Goal: Task Accomplishment & Management: Contribute content

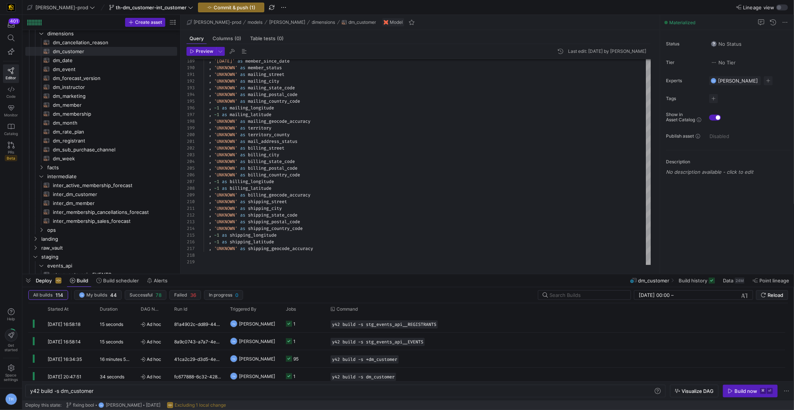
scroll to position [243, 0]
click at [120, 197] on span "inter_dm_customer​​​​​​​​​​" at bounding box center [111, 194] width 116 height 9
type textarea "with hub_cust as ( select * from {{ ref('hub_customer') }} ), hub_mem as ( sele…"
type textarea "y42 build -s inter_dm_customer"
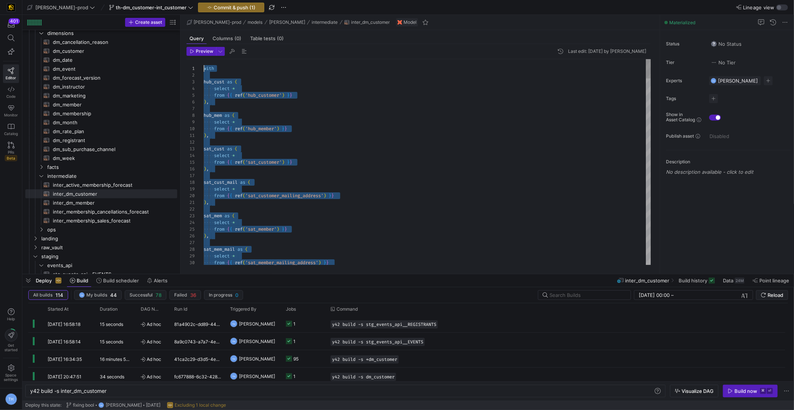
drag, startPoint x: 386, startPoint y: 250, endPoint x: 118, endPoint y: -36, distance: 392.7
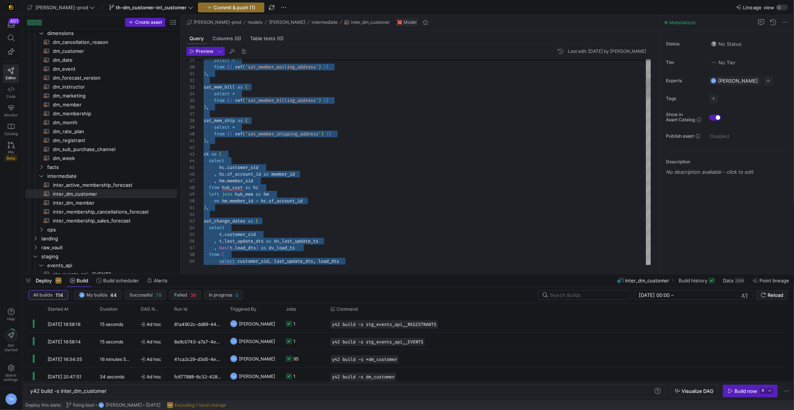
scroll to position [47, 56]
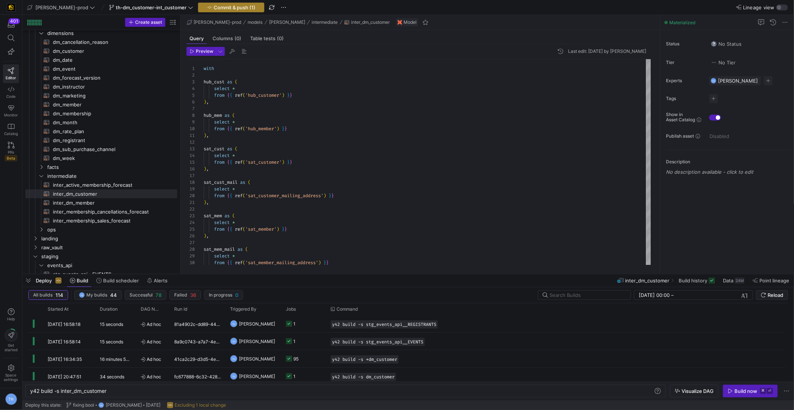
click at [214, 9] on span "Commit & push (1)" at bounding box center [235, 7] width 42 height 6
click at [216, 11] on span "button" at bounding box center [231, 7] width 66 height 9
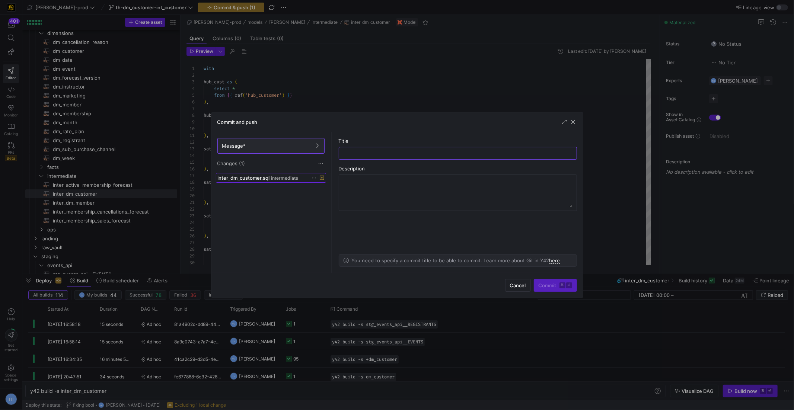
click at [307, 177] on div "inter_dm_customer.sql intermediate" at bounding box center [263, 178] width 90 height 6
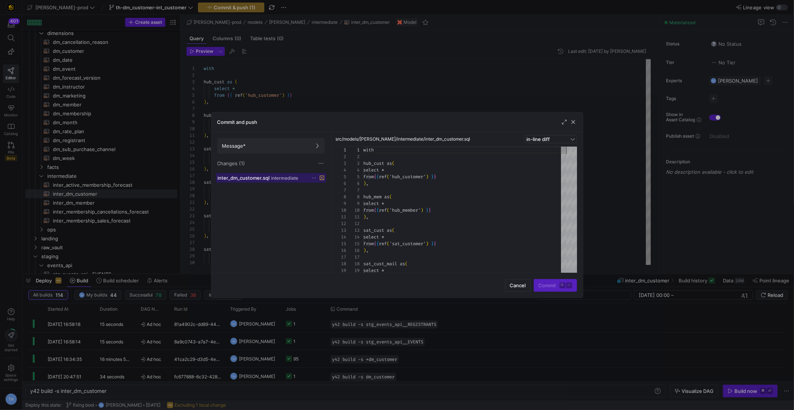
scroll to position [67, 0]
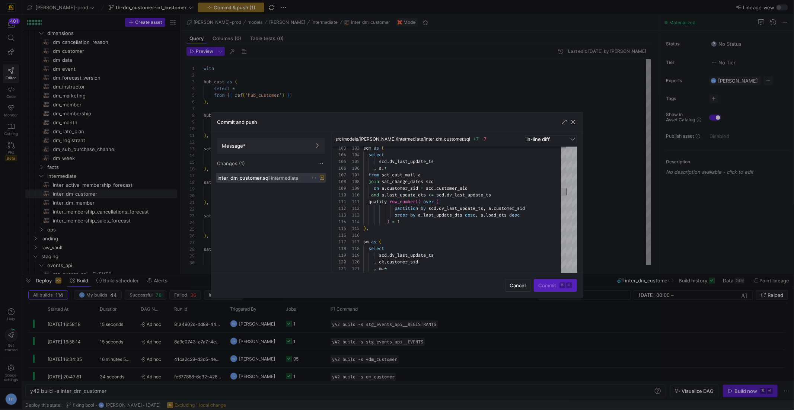
click at [355, 92] on div at bounding box center [397, 205] width 794 height 410
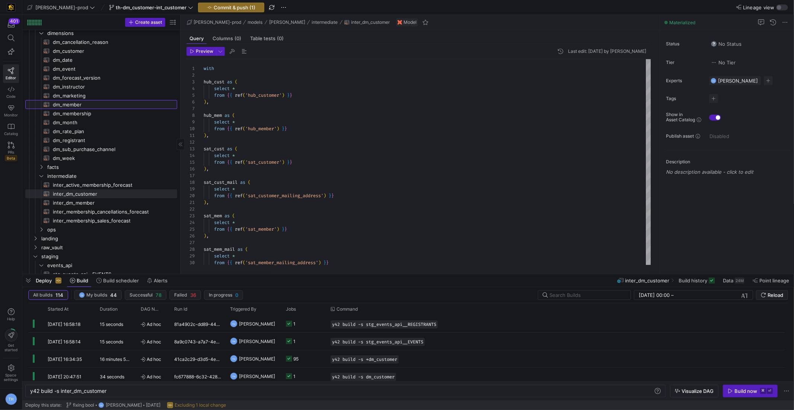
click at [87, 106] on span "dm_member​​​​​​​​​​" at bounding box center [111, 105] width 116 height 9
type textarea "{{ config( materialized='table' , post_hook = "alter table {{ this }} add prima…"
type textarea "y42 build -s dm_member"
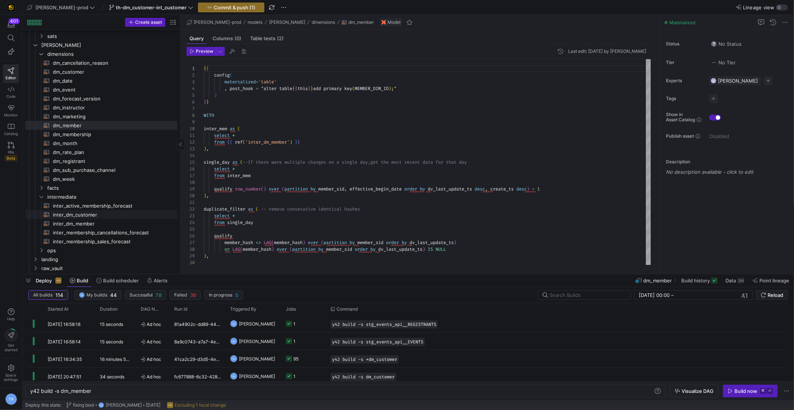
click at [111, 216] on span "inter_dm_customer​​​​​​​​​​" at bounding box center [111, 215] width 116 height 9
type textarea "with hub_cust as ( select * from {{ ref('hub_customer') }} ), hub_mem as ( sele…"
type textarea "y42 build -s inter_dm_customer"
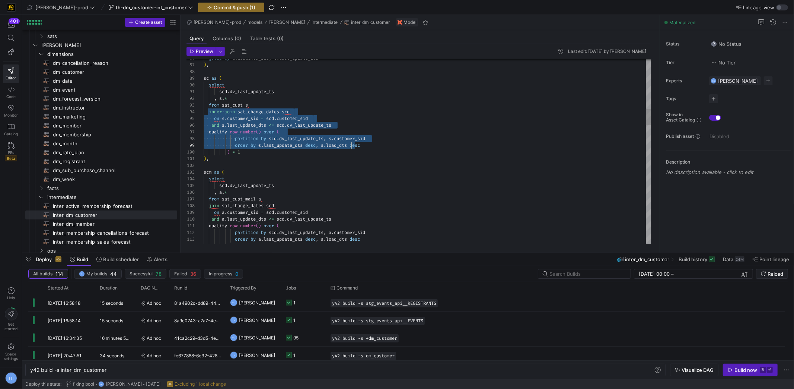
scroll to position [20, 38]
drag, startPoint x: 232, startPoint y: 118, endPoint x: 355, endPoint y: 150, distance: 126.8
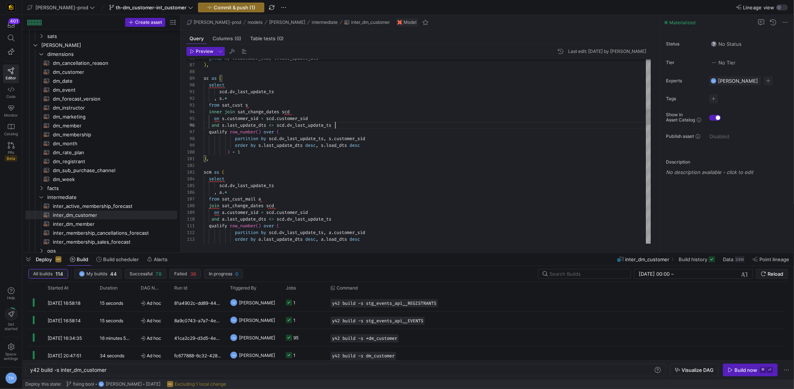
scroll to position [34, 131]
drag, startPoint x: 210, startPoint y: 205, endPoint x: 280, endPoint y: 201, distance: 70.8
click at [211, 204] on span "join" at bounding box center [214, 206] width 10 height 6
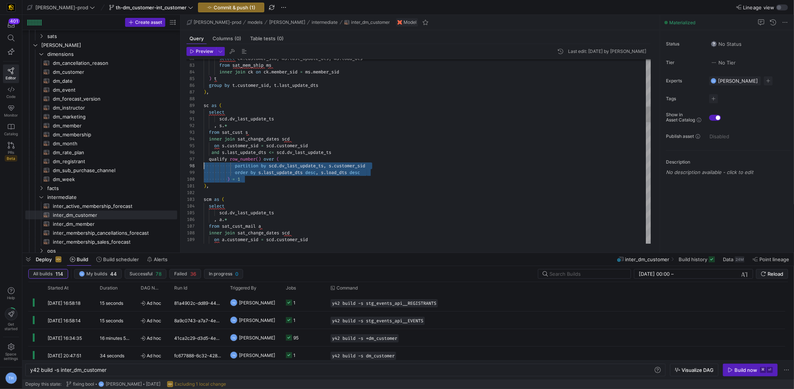
scroll to position [40, 0]
drag, startPoint x: 252, startPoint y: 180, endPoint x: 196, endPoint y: 160, distance: 59.2
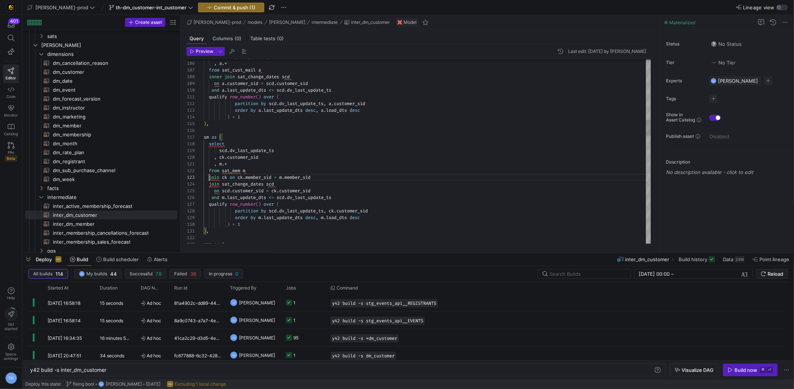
scroll to position [13, 5]
click at [210, 176] on span "join" at bounding box center [214, 177] width 10 height 6
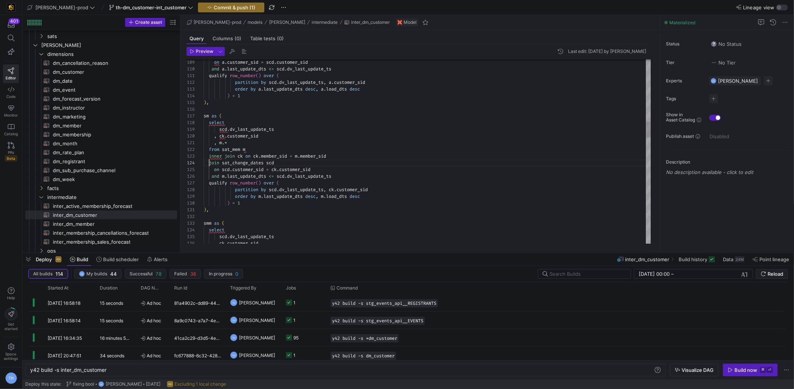
click at [305, 92] on div "order by a . last_update_dts desc , a . load_dts desc" at bounding box center [428, 89] width 448 height 7
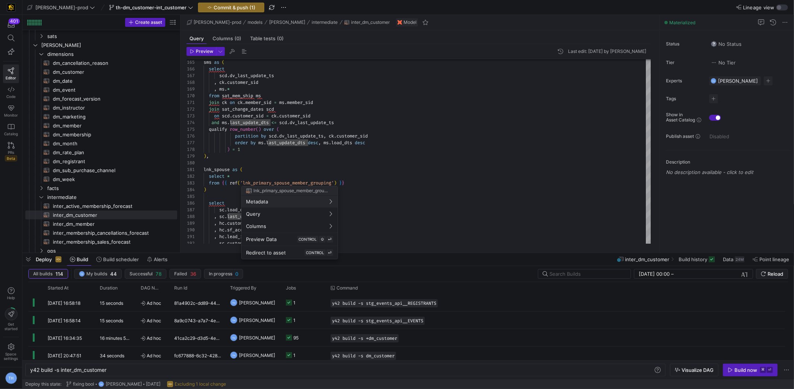
click at [287, 167] on div at bounding box center [397, 194] width 794 height 389
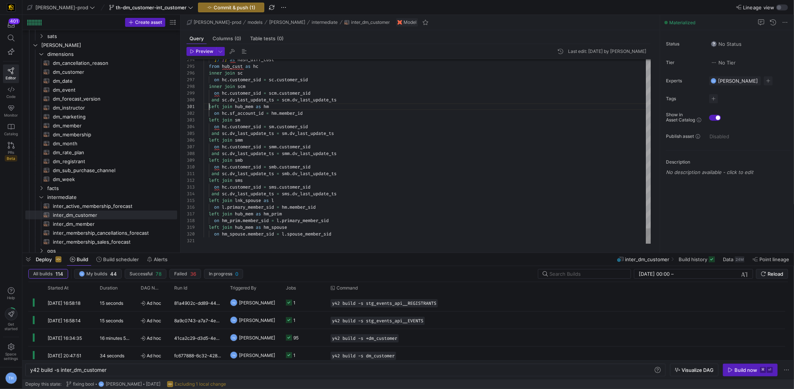
scroll to position [0, 115]
type textarea "left join hub_mem as hm on hc.sf_account_id = hm.member_id left join sm on hc.c…"
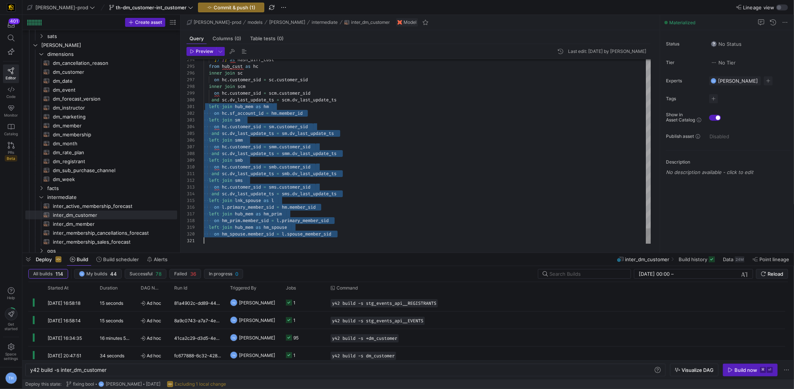
scroll to position [0, 0]
drag, startPoint x: 209, startPoint y: 108, endPoint x: 417, endPoint y: 247, distance: 249.7
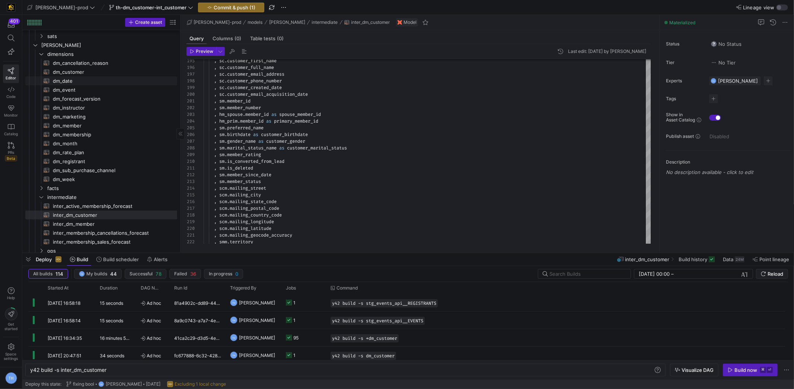
scroll to position [220, 0]
click at [96, 71] on span "dm_customer​​​​​​​​​​" at bounding box center [111, 74] width 116 height 9
type textarea "{{ config( materialized = 'table' , post_hook = "alter table {{ this }} add pri…"
type textarea "y42 build -s dm_customer"
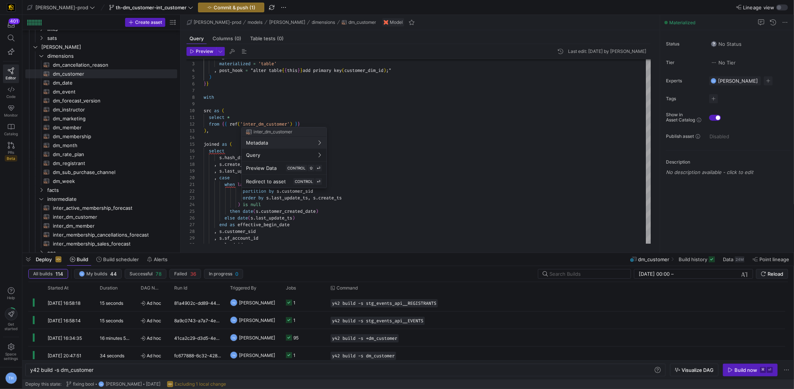
click at [440, 141] on div at bounding box center [397, 194] width 794 height 389
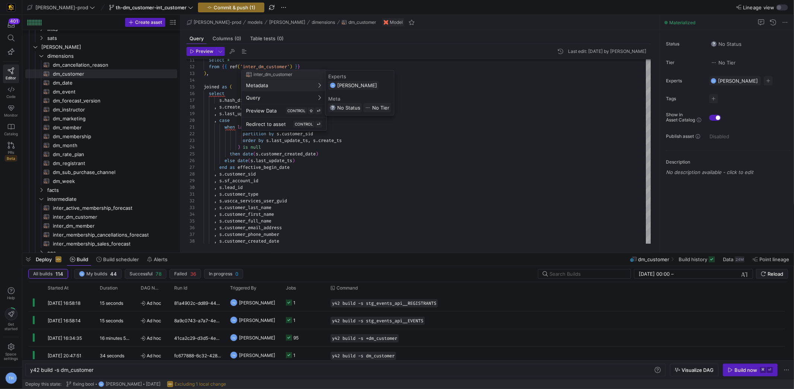
click at [438, 90] on div at bounding box center [397, 194] width 794 height 389
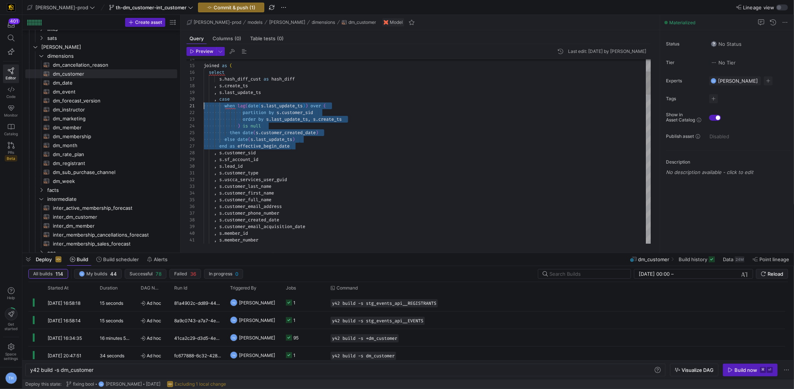
drag, startPoint x: 302, startPoint y: 146, endPoint x: 209, endPoint y: 107, distance: 101.0
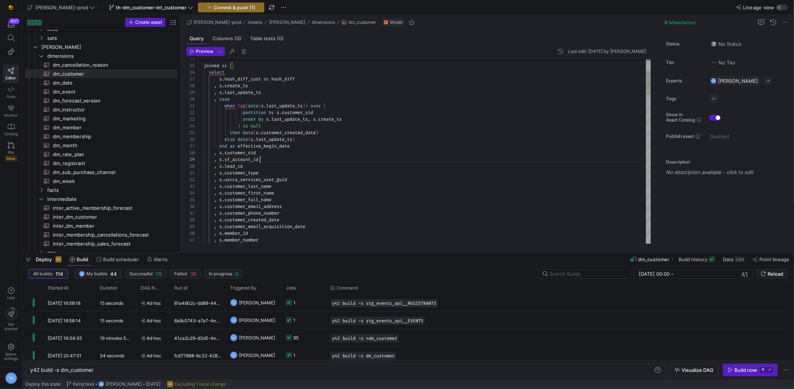
scroll to position [53, 56]
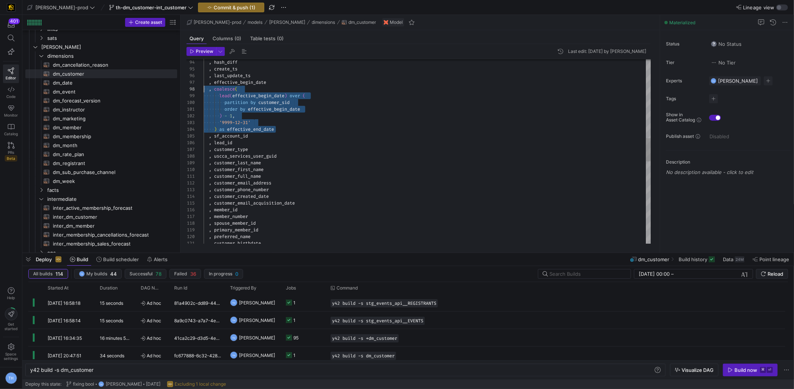
scroll to position [47, 0]
drag, startPoint x: 282, startPoint y: 127, endPoint x: 190, endPoint y: 91, distance: 98.9
click at [180, 87] on as-split "Create asset Drag here to set row groups Drag here to set column labels Group 1…" at bounding box center [408, 134] width 772 height 238
click at [403, 158] on div ", hash_diff , create_ts , last_update_ts , effective_begin_date , coalesce ( le…" at bounding box center [428, 167] width 448 height 1474
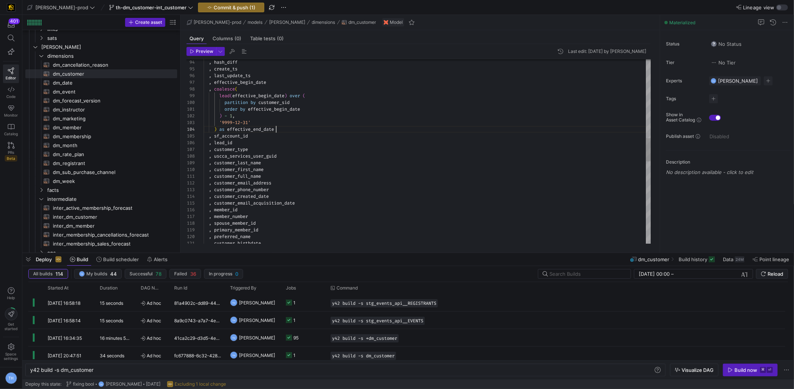
scroll to position [20, 72]
click at [363, 129] on div ", hash_diff , create_ts , last_update_ts , effective_begin_date , coalesce ( le…" at bounding box center [428, 167] width 448 height 1474
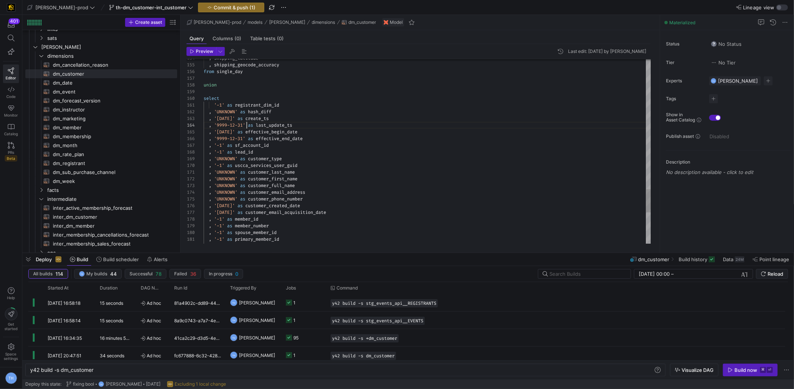
scroll to position [20, 13]
drag, startPoint x: 247, startPoint y: 125, endPoint x: 216, endPoint y: 123, distance: 31.0
click at [216, 123] on span ", '9999-12-31' as last_update_ts" at bounding box center [248, 125] width 89 height 6
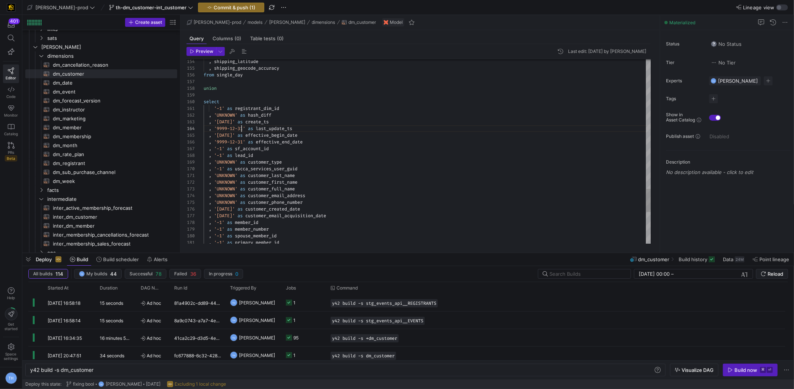
scroll to position [20, 40]
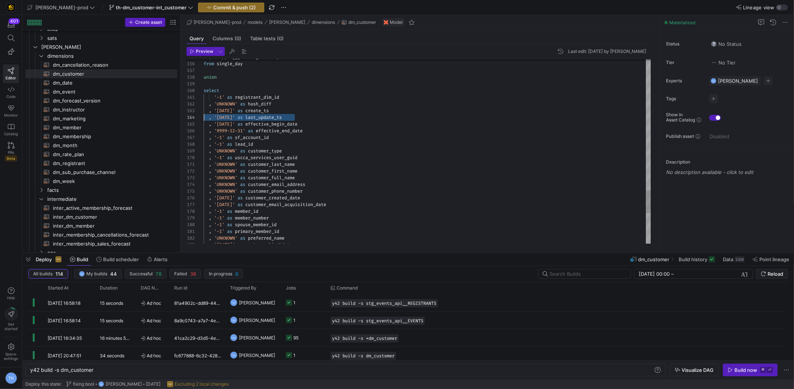
scroll to position [13, 0]
drag, startPoint x: 304, startPoint y: 116, endPoint x: 176, endPoint y: 111, distance: 127.4
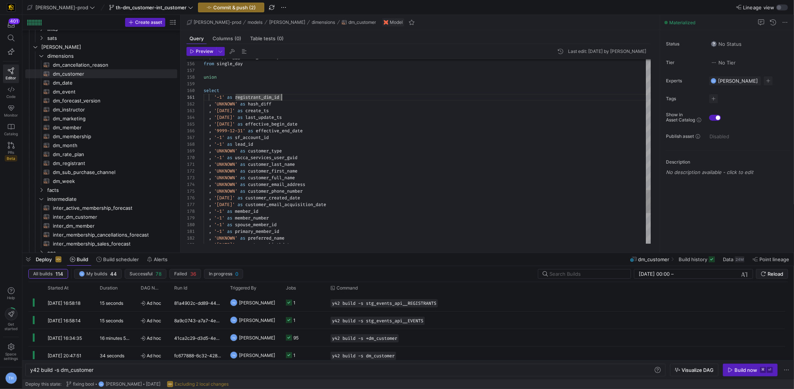
scroll to position [53, 0]
drag, startPoint x: 314, startPoint y: 114, endPoint x: 163, endPoint y: 109, distance: 150.5
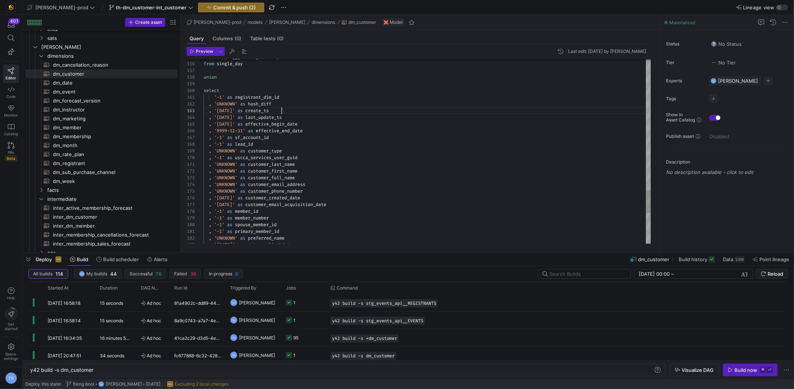
drag, startPoint x: 332, startPoint y: 118, endPoint x: 127, endPoint y: 107, distance: 205.8
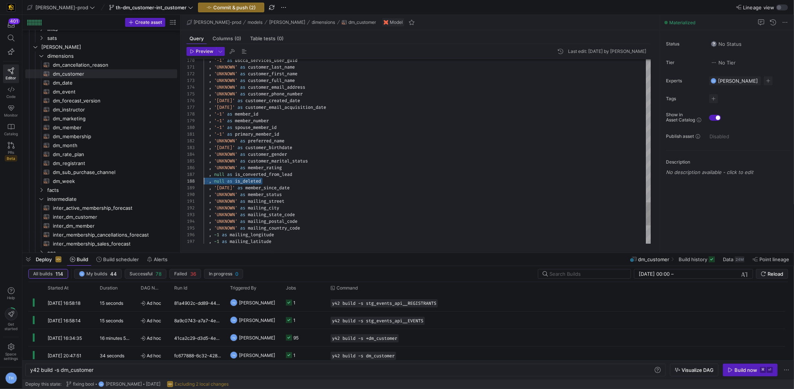
scroll to position [40, 0]
drag, startPoint x: 286, startPoint y: 182, endPoint x: 142, endPoint y: 172, distance: 144.8
click at [142, 172] on as-split "Create asset Drag here to set row groups Drag here to set column labels Group 1…" at bounding box center [408, 134] width 772 height 238
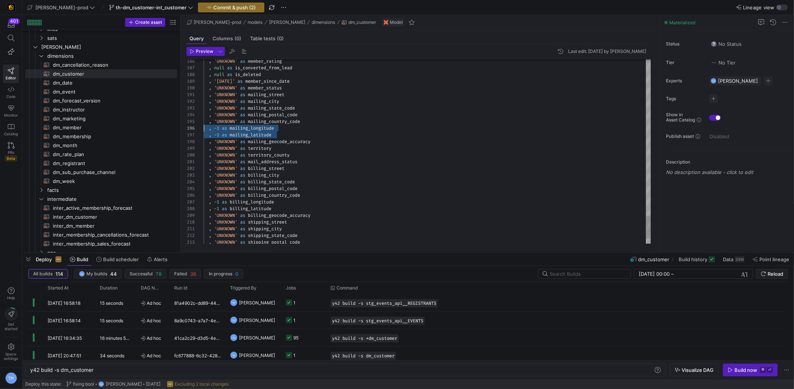
scroll to position [34, 0]
drag, startPoint x: 289, startPoint y: 133, endPoint x: 151, endPoint y: 125, distance: 137.6
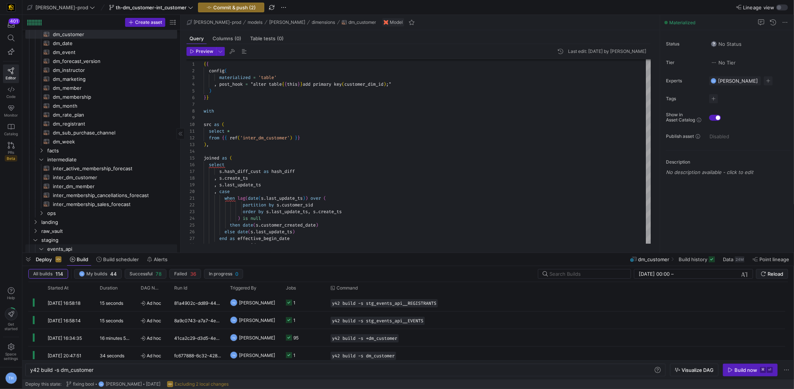
scroll to position [267, 0]
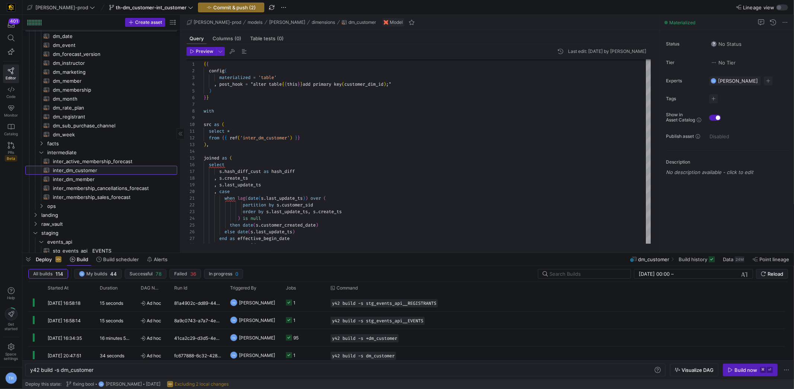
click at [108, 170] on span "inter_dm_customer​​​​​​​​​​" at bounding box center [111, 170] width 116 height 9
type textarea "with hub_cust as ( select * from {{ ref('hub_customer') }} ), hub_mem as ( sele…"
type textarea "y42 build -s inter_dm_customer"
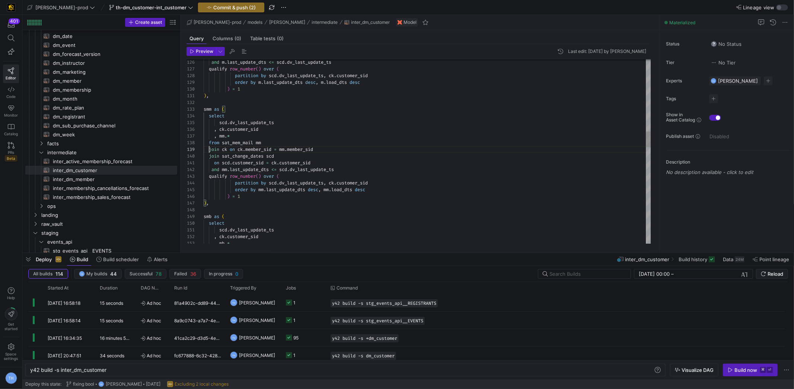
click at [208, 149] on div "and m . last_update_dts <= scd . dv_last_update_ts qualify row_number ( ) over …" at bounding box center [428, 293] width 448 height 2157
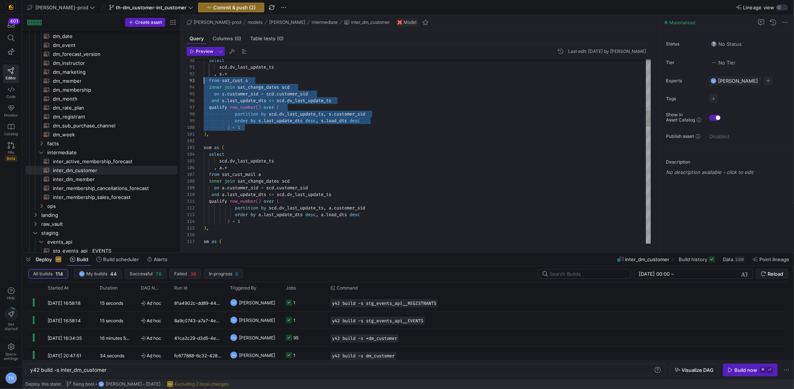
scroll to position [13, 0]
drag, startPoint x: 266, startPoint y: 127, endPoint x: 169, endPoint y: 83, distance: 106.2
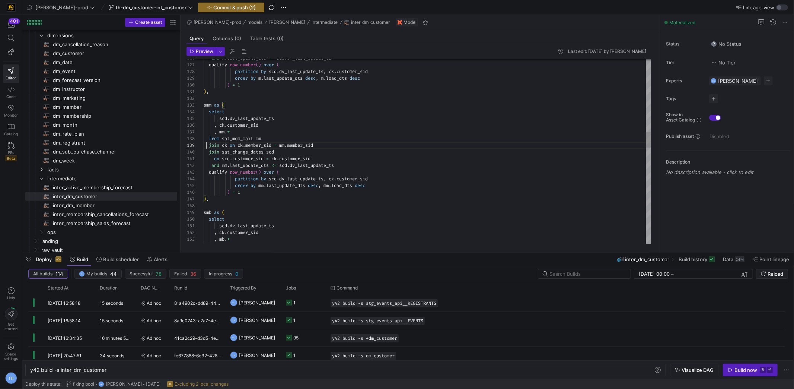
scroll to position [53, 3]
click at [207, 146] on div "and mm . last_update_dts <= scd . dv_last_update_ts on scd . customer_sid = ck …" at bounding box center [428, 289] width 448 height 2157
click at [210, 152] on div "and mm . last_update_dts <= scd . dv_last_update_ts on scd . customer_sid = ck …" at bounding box center [428, 289] width 448 height 2157
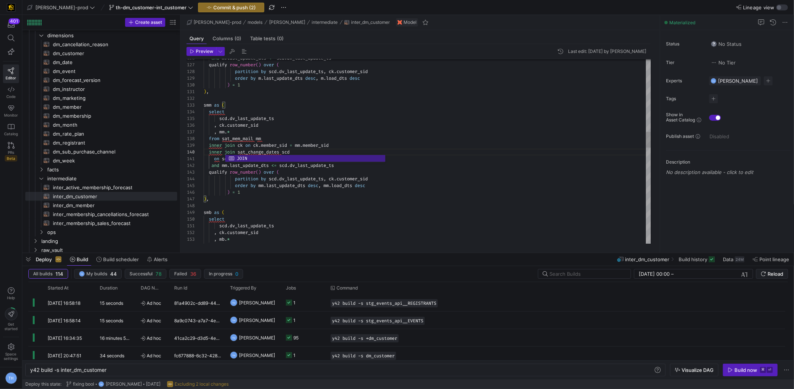
click at [258, 199] on div "and mm . last_update_dts <= scd . dv_last_update_ts on scd . customer_sid = ck …" at bounding box center [428, 289] width 448 height 2157
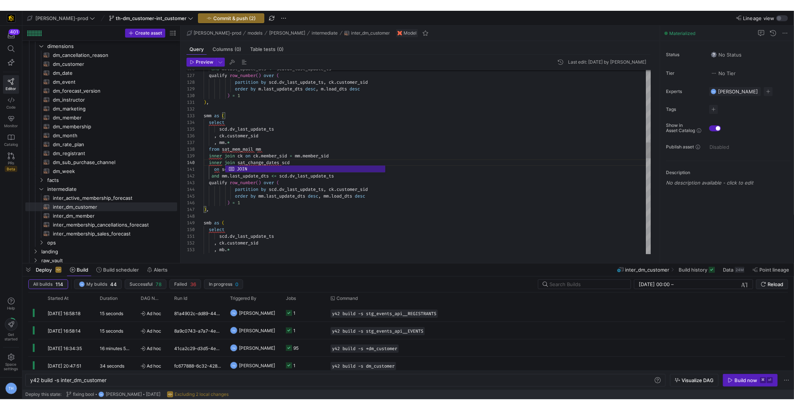
scroll to position [40, 5]
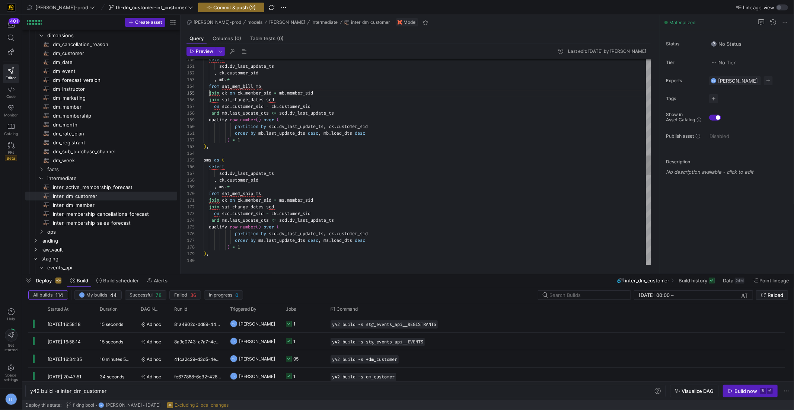
click at [208, 94] on div ", mb . * from sat_mem_bill mb join ck on ck . member_sid = mb . member_sid join…" at bounding box center [428, 130] width 448 height 2157
click at [209, 100] on div ", mb . * from sat_mem_bill mb inner join ck on ck . member_sid = mb . member_si…" at bounding box center [428, 130] width 448 height 2157
click at [210, 198] on div ", mb . * from sat_mem_bill mb inner join ck on ck . member_sid = mb . member_si…" at bounding box center [428, 130] width 448 height 2157
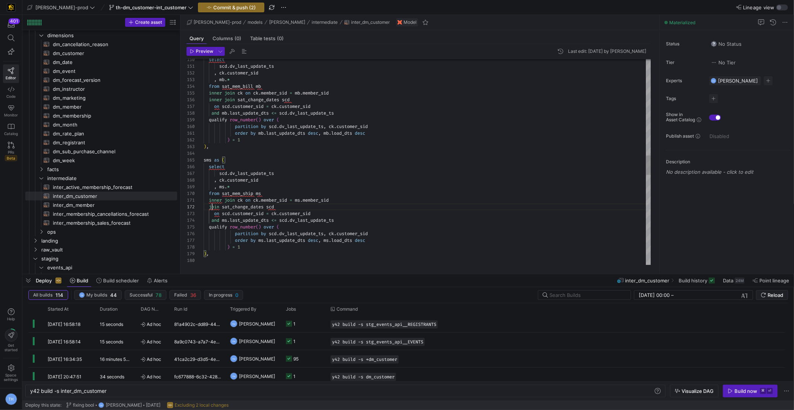
scroll to position [6, 8]
click at [210, 205] on div ", mb . * from sat_mem_bill mb inner join ck on ck . member_sid = mb . member_si…" at bounding box center [428, 130] width 448 height 2157
click at [301, 174] on div ", mb . * from sat_mem_bill mb inner join ck on ck . member_sid = mb . member_si…" at bounding box center [428, 130] width 448 height 2157
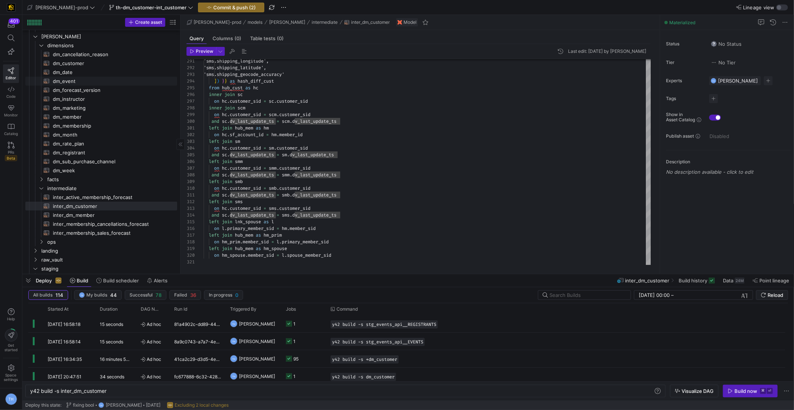
scroll to position [225, 0]
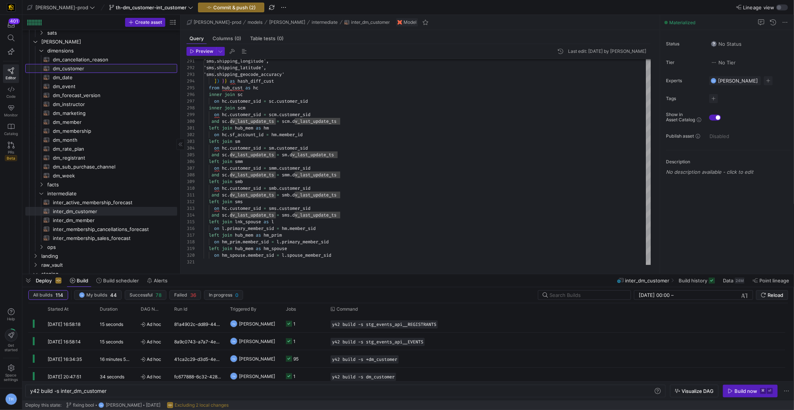
click at [104, 67] on span "dm_customer​​​​​​​​​​" at bounding box center [111, 68] width 116 height 9
type textarea "{{ config( materialized = 'table' , post_hook = "alter table {{ this }} add pri…"
type textarea "y42 build -s dm_customer"
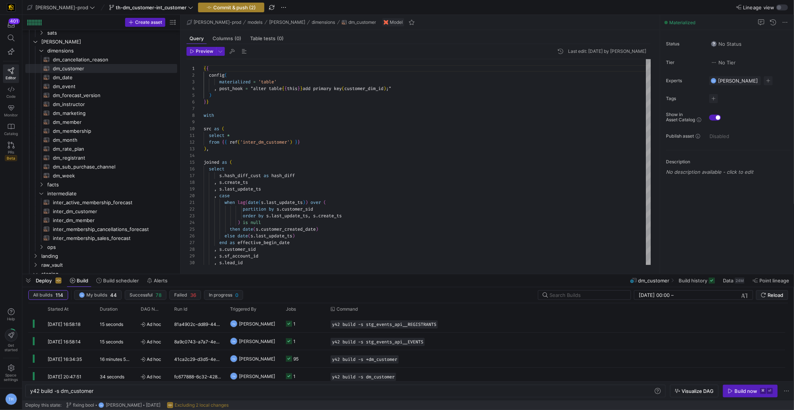
click at [223, 6] on span "Commit & push (2)" at bounding box center [234, 7] width 42 height 6
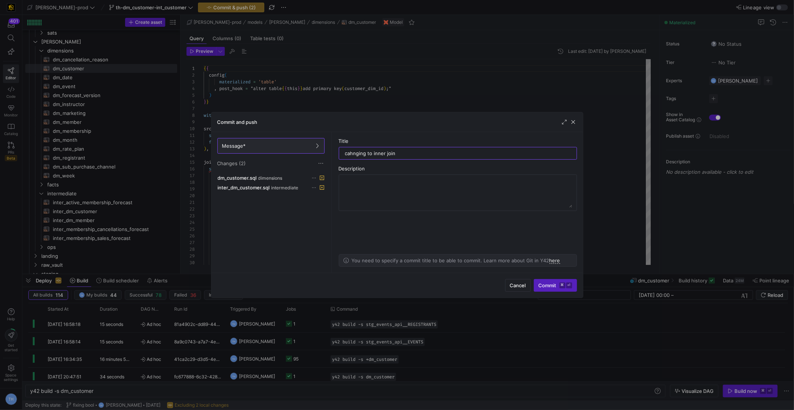
type input "cahnging to inner join"
click at [575, 122] on span "button" at bounding box center [573, 121] width 7 height 7
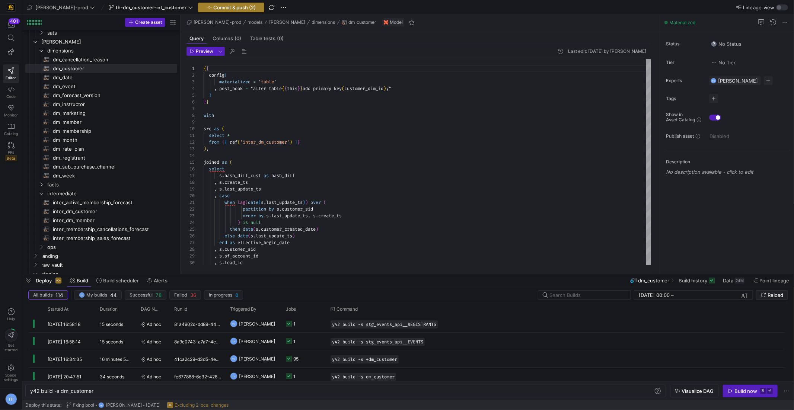
click at [213, 6] on span "Commit & push (2)" at bounding box center [234, 7] width 42 height 6
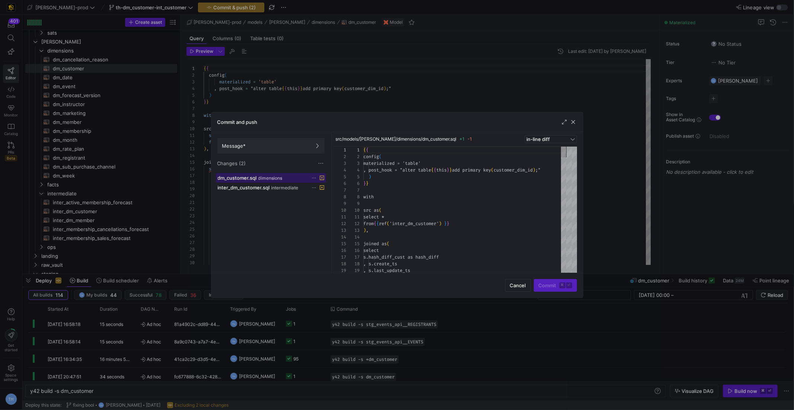
click at [276, 174] on span at bounding box center [270, 178] width 109 height 9
click at [278, 187] on span "intermediate" at bounding box center [284, 187] width 27 height 5
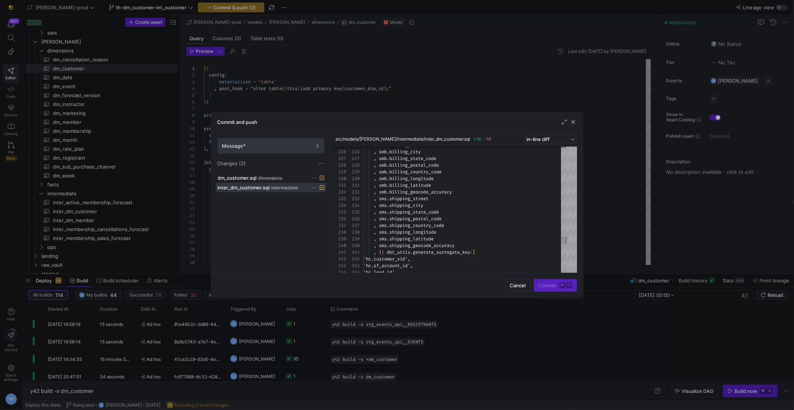
click at [236, 150] on span at bounding box center [271, 146] width 106 height 15
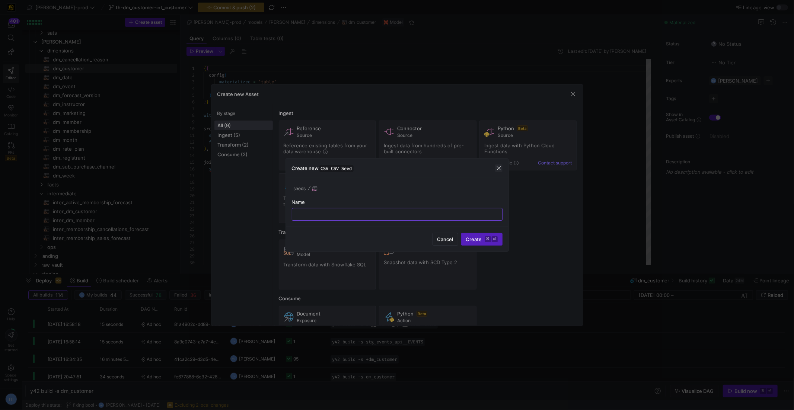
click at [497, 171] on span "button" at bounding box center [498, 168] width 7 height 7
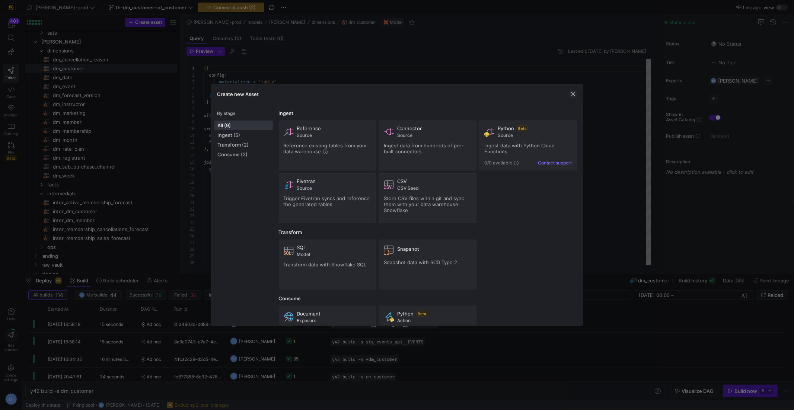
click at [575, 91] on span "button" at bounding box center [573, 93] width 7 height 7
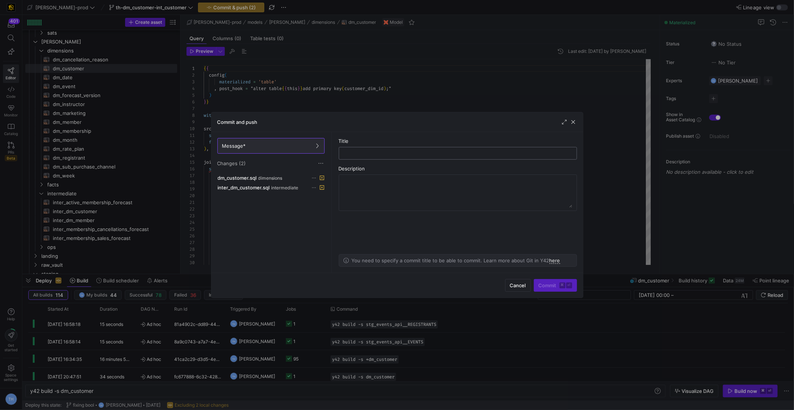
click at [364, 152] on input "text" at bounding box center [458, 153] width 226 height 6
type input "changing to inner joins"
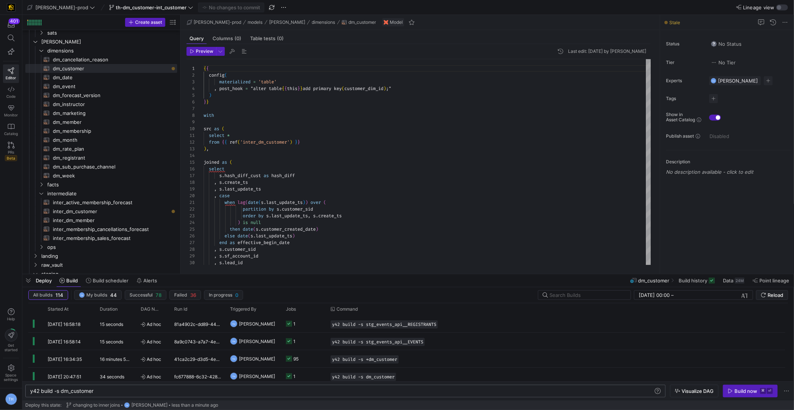
click at [143, 391] on div "y42 build -s dm_customer" at bounding box center [342, 391] width 624 height 6
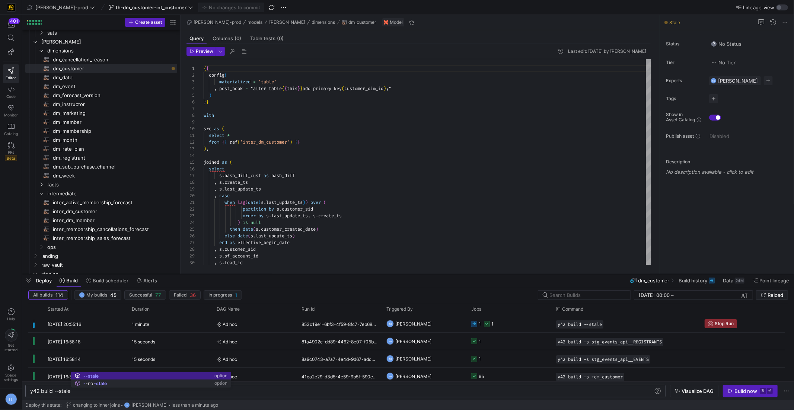
type textarea "y42 build --stale"
click at [748, 391] on div "Build now" at bounding box center [746, 391] width 23 height 6
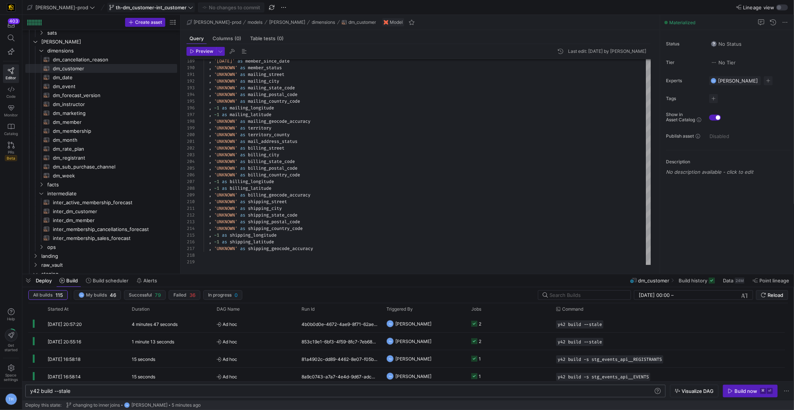
click at [163, 8] on span "th-dm_customer-int_customer" at bounding box center [151, 7] width 71 height 6
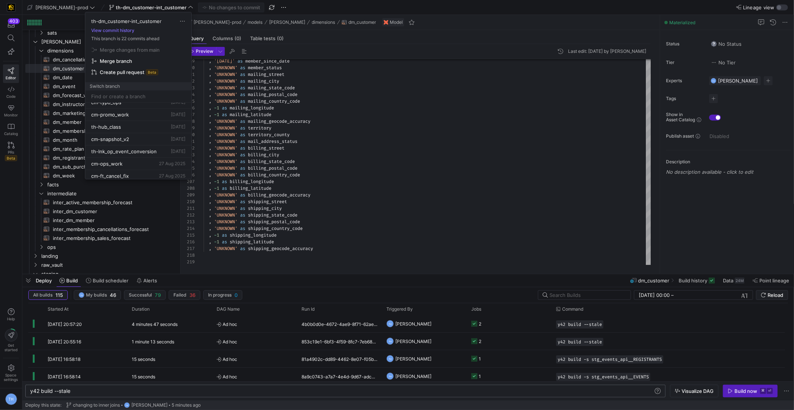
scroll to position [192, 0]
click at [145, 147] on span "th-lnk_op_event_conversion" at bounding box center [124, 150] width 66 height 6
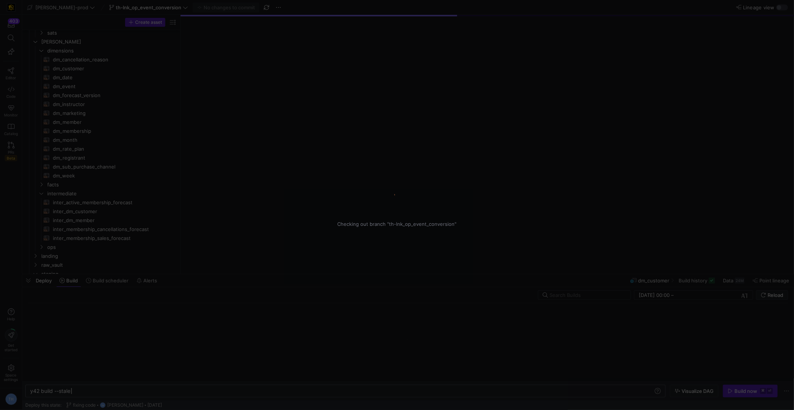
scroll to position [0, 40]
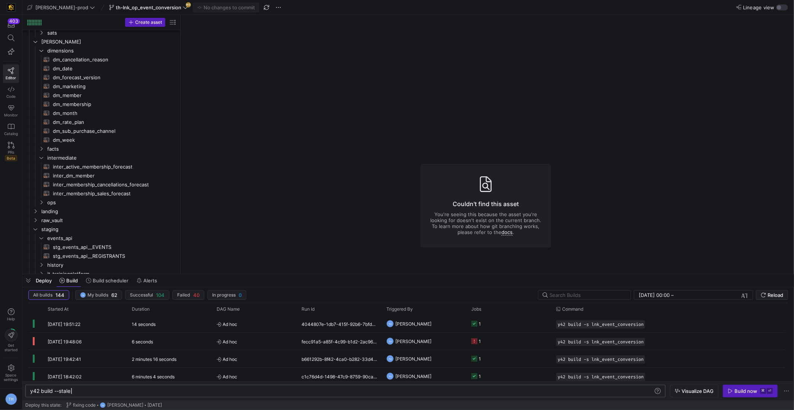
click at [143, 2] on y42-top-nav "[PERSON_NAME]-prod th-lnk_op_event_conversion 143 No changes to commit Lineage …" at bounding box center [408, 7] width 772 height 15
click at [142, 7] on span "th-lnk_op_event_conversion" at bounding box center [149, 7] width 66 height 6
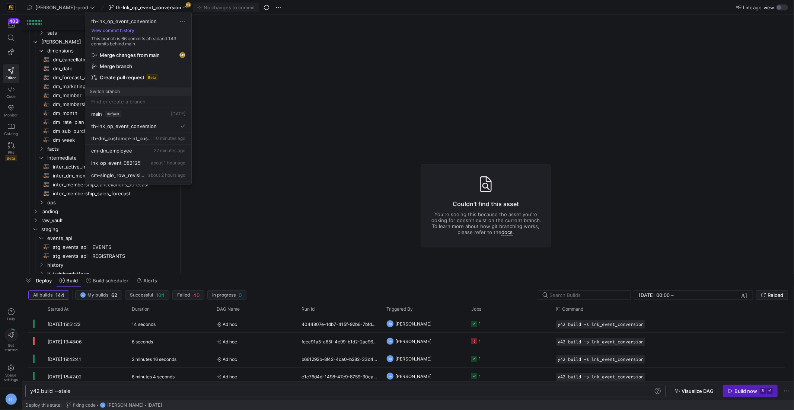
click at [144, 55] on span "Merge changes from main" at bounding box center [130, 55] width 60 height 6
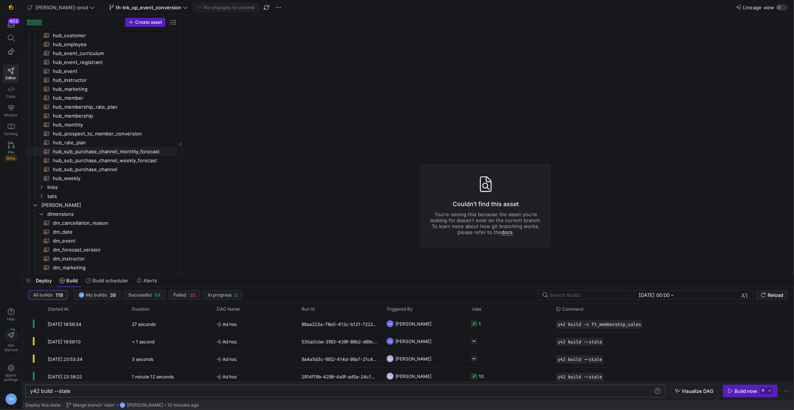
scroll to position [62, 0]
click at [82, 185] on span "links" at bounding box center [102, 187] width 111 height 9
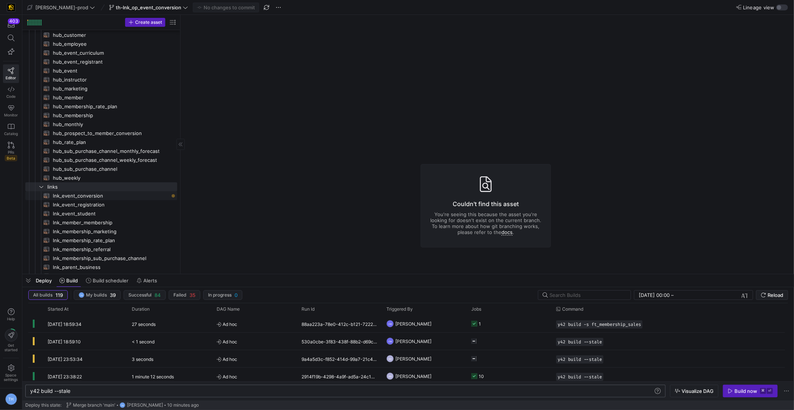
drag, startPoint x: 102, startPoint y: 199, endPoint x: 124, endPoint y: 195, distance: 22.3
click at [102, 199] on span "lnk_event_conversion​​​​​​​​​​" at bounding box center [111, 196] width 116 height 9
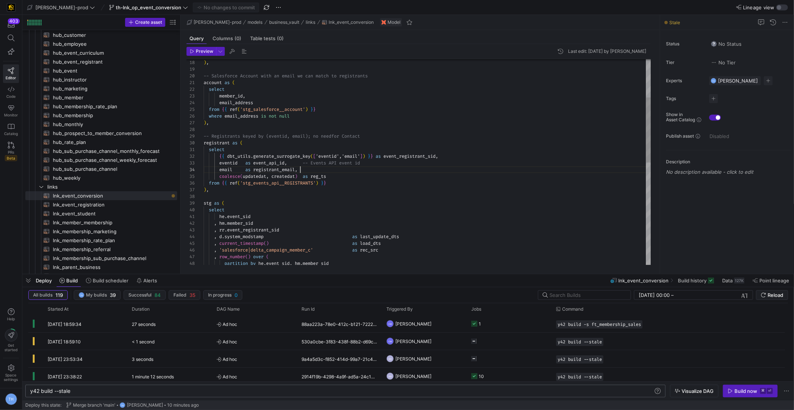
scroll to position [20, 96]
click at [362, 167] on div ") , -- Registrants keyed by (eventid, email); no need for Contact registrant as…" at bounding box center [428, 263] width 448 height 649
click at [363, 172] on div ") , -- Registrants keyed by (eventid, email); no need for Contact registrant as…" at bounding box center [428, 263] width 448 height 649
click at [365, 177] on div ") , -- Registrants keyed by (eventid, email); no need for Contact registrant as…" at bounding box center [428, 263] width 448 height 649
click at [365, 184] on div ") , -- Registrants keyed by (eventid, email); no need for Contact registrant as…" at bounding box center [428, 263] width 448 height 649
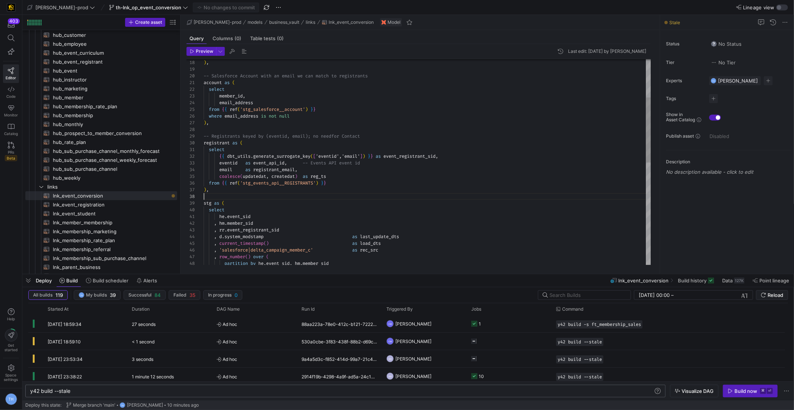
click at [370, 193] on div ") , -- Registrants keyed by (eventid, email); no need for Contact registrant as…" at bounding box center [428, 263] width 448 height 649
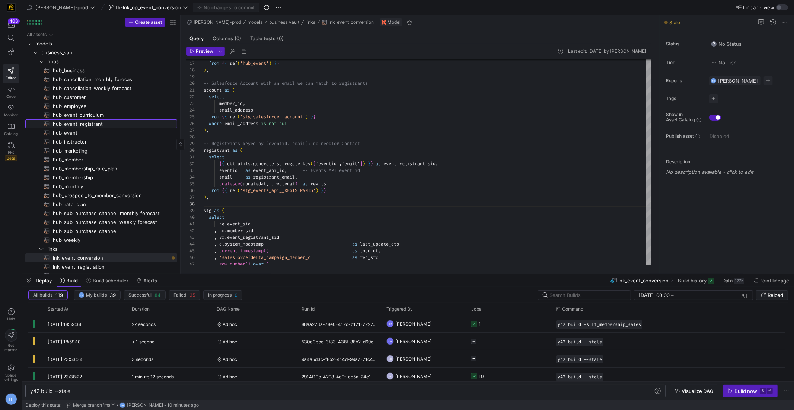
click at [109, 120] on span "hub_event_registrant​​​​​​​​​​" at bounding box center [111, 124] width 116 height 9
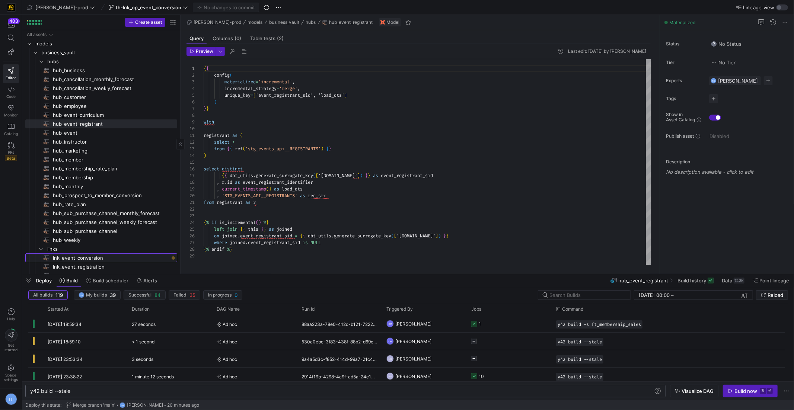
click at [137, 260] on span "lnk_event_conversion​​​​​​​​​​" at bounding box center [111, 258] width 116 height 9
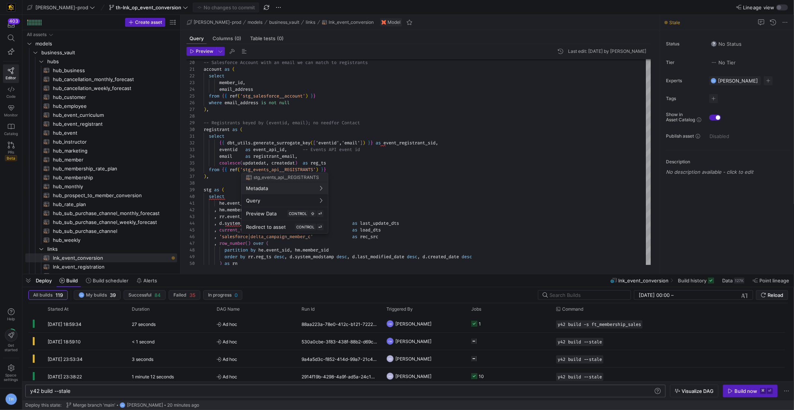
drag, startPoint x: 403, startPoint y: 146, endPoint x: 347, endPoint y: 165, distance: 59.6
click at [403, 146] on div at bounding box center [397, 205] width 794 height 410
click at [330, 162] on div at bounding box center [397, 205] width 794 height 410
drag, startPoint x: 333, startPoint y: 169, endPoint x: 227, endPoint y: 170, distance: 105.4
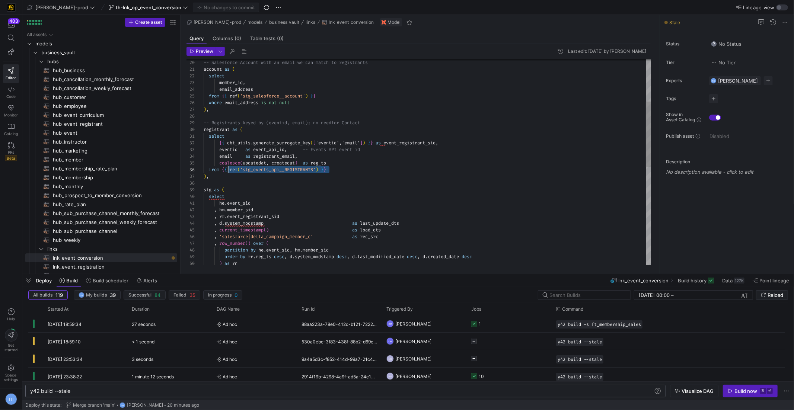
click at [227, 170] on div "-- Salesforce Account with an email we can match t o registrants account as ( s…" at bounding box center [428, 250] width 448 height 649
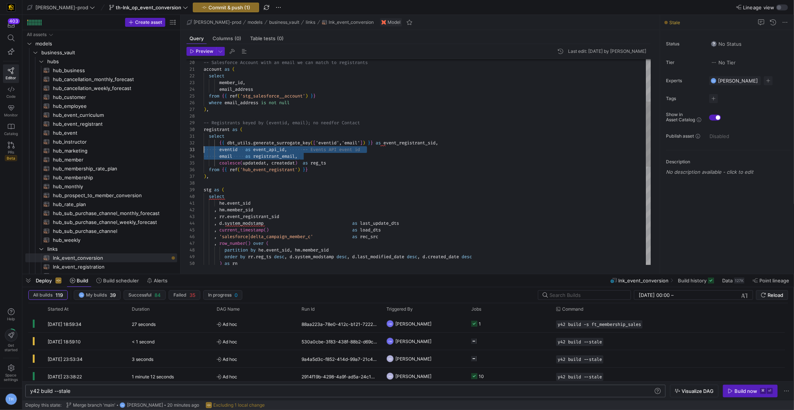
scroll to position [20, 0]
drag, startPoint x: 323, startPoint y: 153, endPoint x: 162, endPoint y: 156, distance: 160.9
click at [204, 156] on div "-- Salesforce Account with an email we can match t o registrants account as ( s…" at bounding box center [428, 250] width 448 height 649
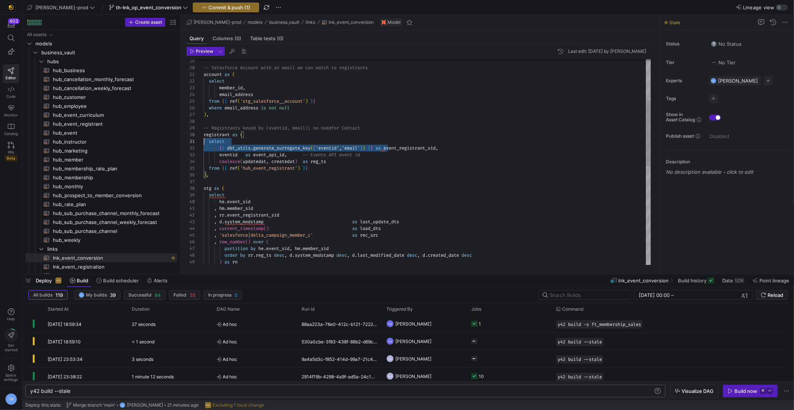
scroll to position [6, 0]
drag, startPoint x: 388, startPoint y: 147, endPoint x: 182, endPoint y: 146, distance: 205.9
click at [204, 146] on div ") , -- Registrants keyed by (eventid, email); no need for Contact registrant as…" at bounding box center [428, 252] width 448 height 643
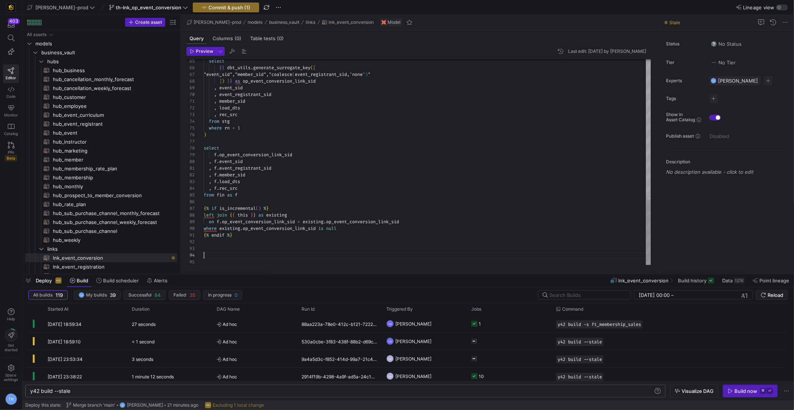
scroll to position [40, 0]
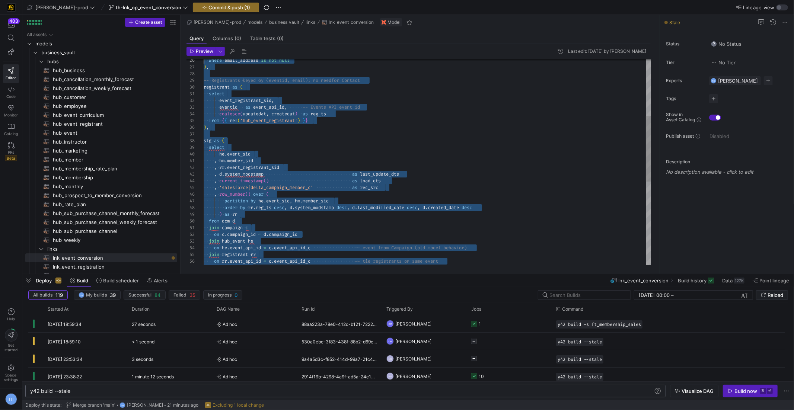
type textarea "{{ config(materialized='incremental') }} with dcm as ( select * from {{ ref('st…"
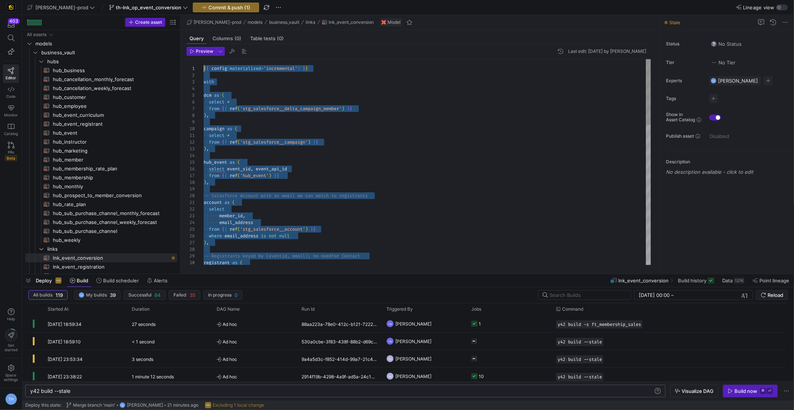
drag, startPoint x: 258, startPoint y: 256, endPoint x: 190, endPoint y: -36, distance: 300.3
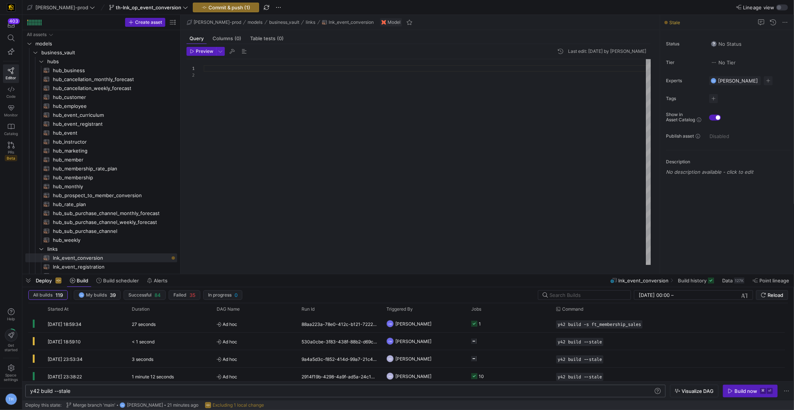
click at [257, 99] on div at bounding box center [428, 162] width 448 height 206
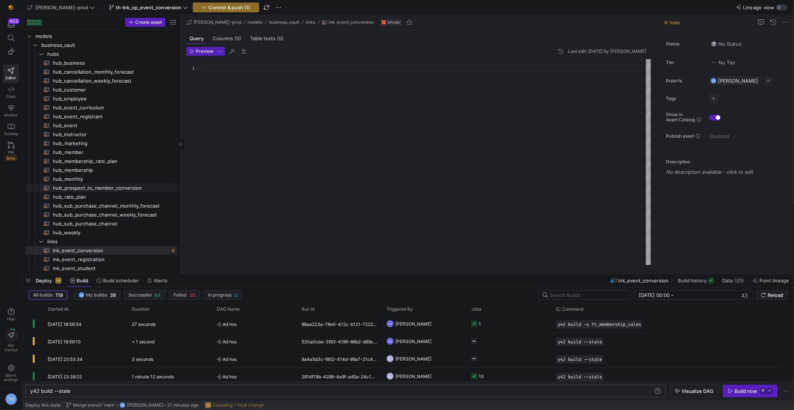
scroll to position [13, 0]
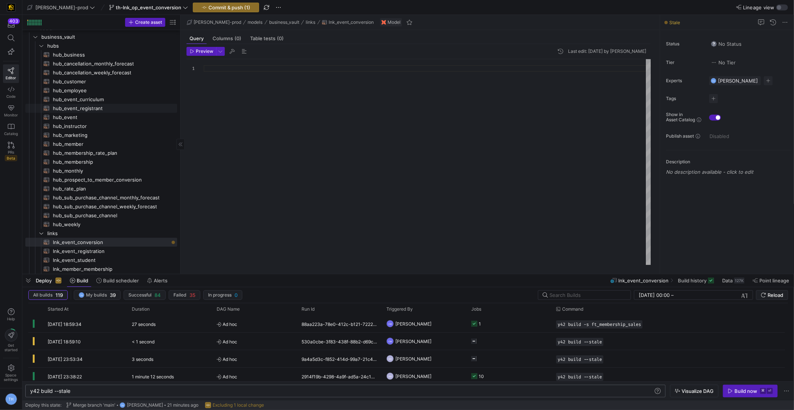
click at [96, 107] on span "hub_event_registrant​​​​​​​​​​" at bounding box center [111, 108] width 116 height 9
type textarea "{{ config( materialized='incremental', incremental_strategy='merge', unique_key…"
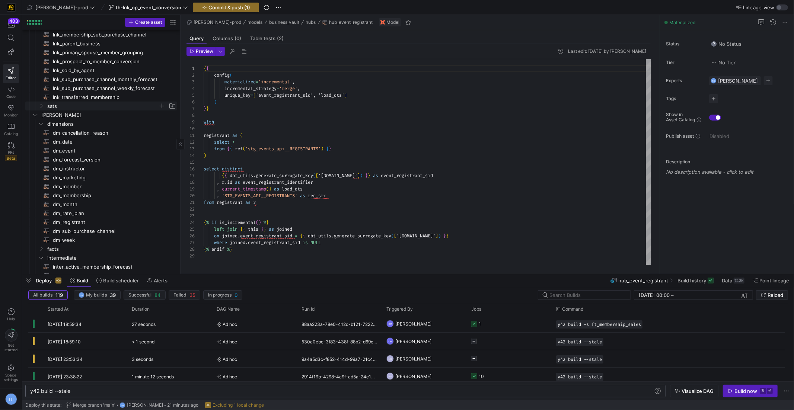
click at [86, 105] on span "sats" at bounding box center [102, 106] width 111 height 9
click at [101, 196] on span "sat_event_registrant​​​​​​​​​​" at bounding box center [111, 195] width 116 height 9
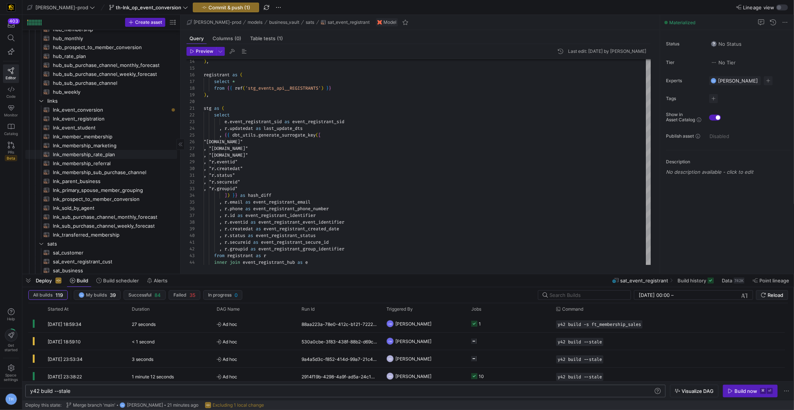
scroll to position [147, 0]
click at [104, 112] on span "lnk_event_conversion​​​​​​​​​​" at bounding box center [111, 110] width 116 height 9
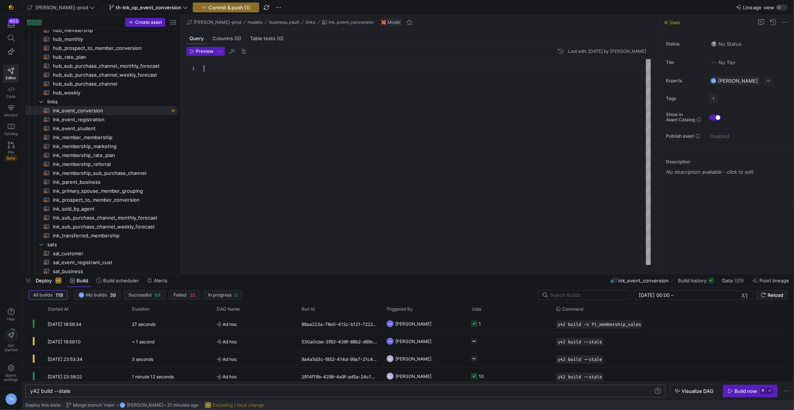
click at [261, 98] on div at bounding box center [428, 162] width 448 height 206
type textarea ", f.member_sid , f.load_dts , f.rec_src from fin as f {% if is_incremental() %}…"
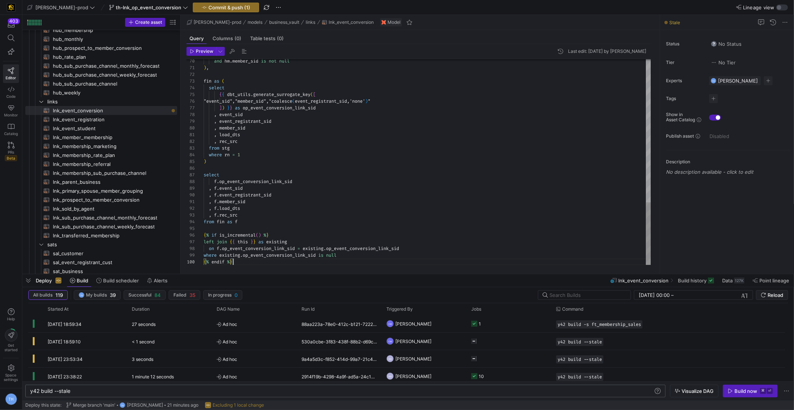
scroll to position [60, 29]
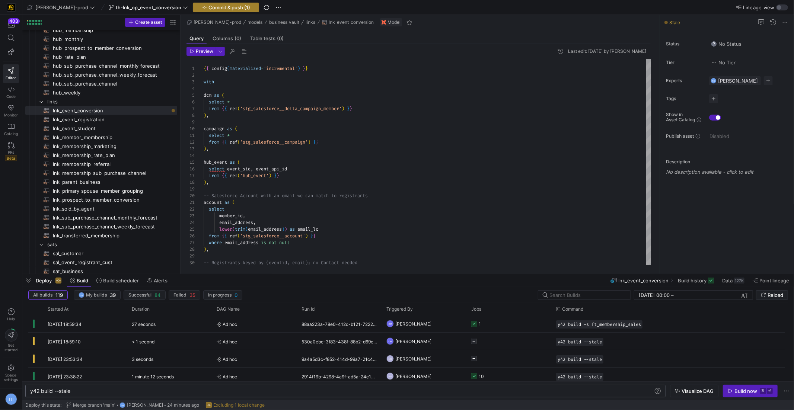
click at [213, 7] on span "Commit & push (1)" at bounding box center [229, 7] width 42 height 6
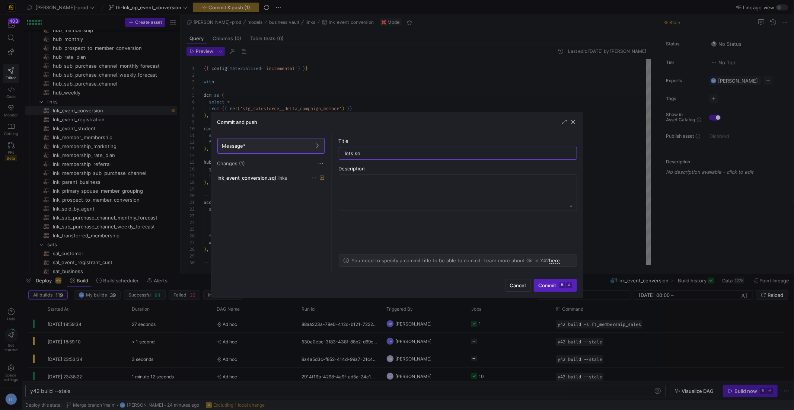
type input "lets see"
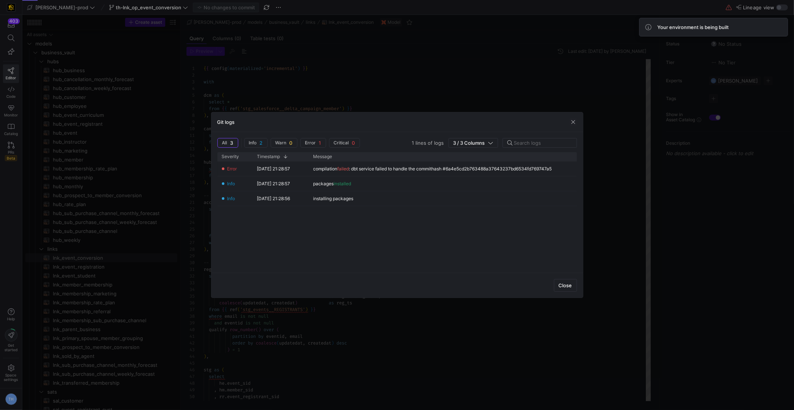
scroll to position [60, 29]
click at [583, 289] on div at bounding box center [397, 205] width 794 height 410
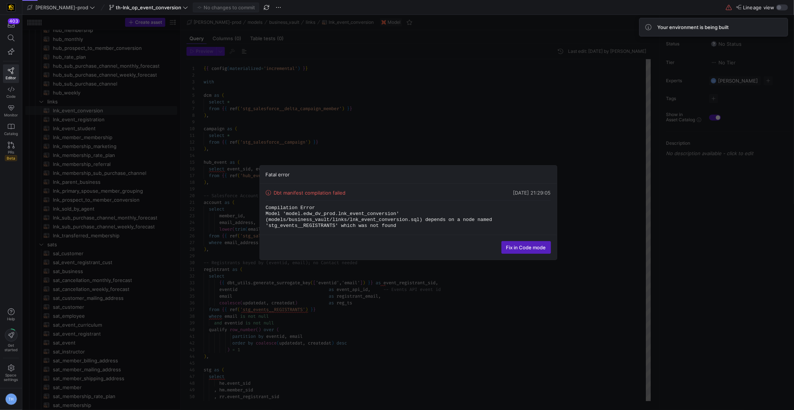
click at [581, 289] on div "Fatal error Dbt manifest compilation failed 08/09/25, 21:29:05 Compilation Erro…" at bounding box center [408, 212] width 772 height 395
click at [531, 250] on span at bounding box center [526, 248] width 49 height 12
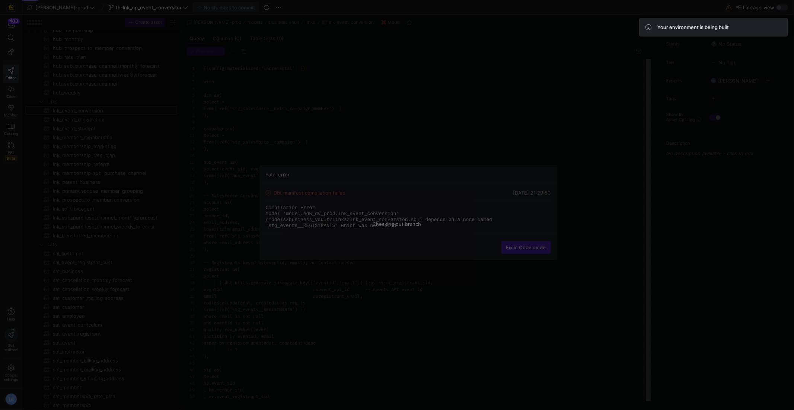
scroll to position [67, 0]
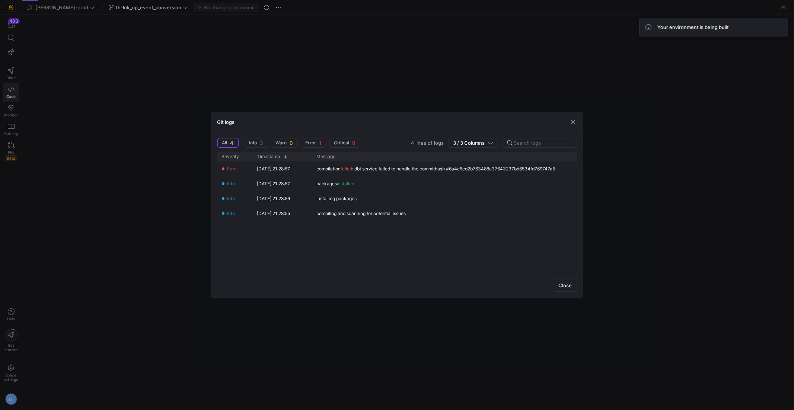
click at [578, 279] on div "Close" at bounding box center [397, 285] width 372 height 25
click at [569, 284] on span "Close" at bounding box center [565, 286] width 13 height 6
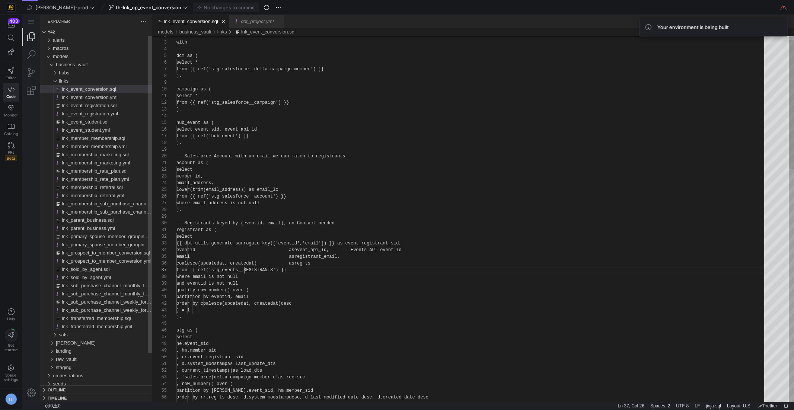
scroll to position [67, 0]
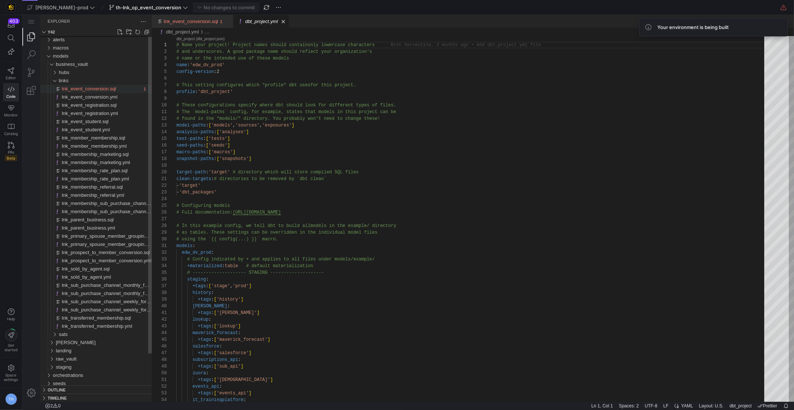
click at [103, 90] on span "lnk_event_conversion.sql" at bounding box center [88, 89] width 54 height 6
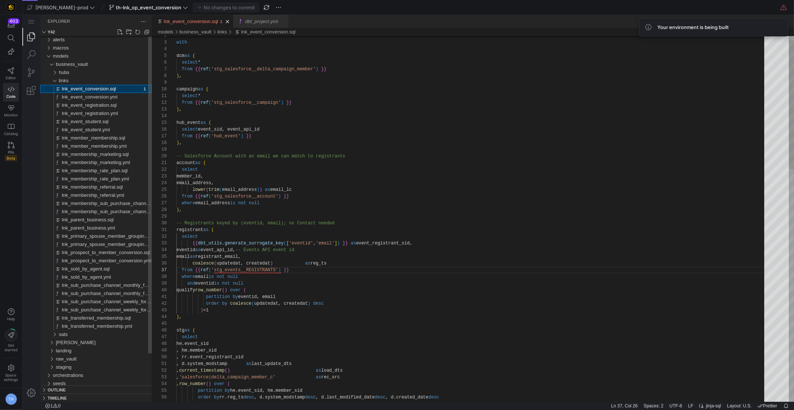
scroll to position [67, 67]
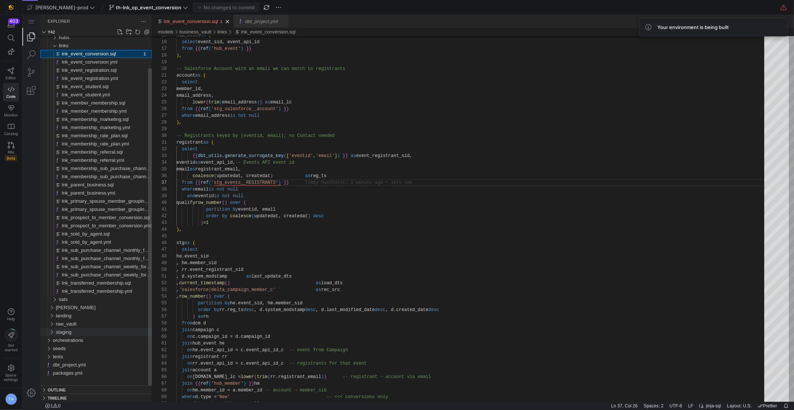
click at [83, 332] on div "staging" at bounding box center [103, 332] width 96 height 8
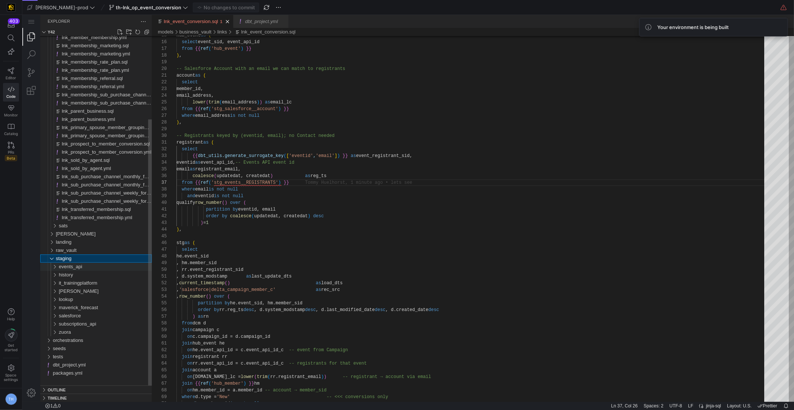
click at [101, 264] on div "events_api" at bounding box center [104, 267] width 93 height 8
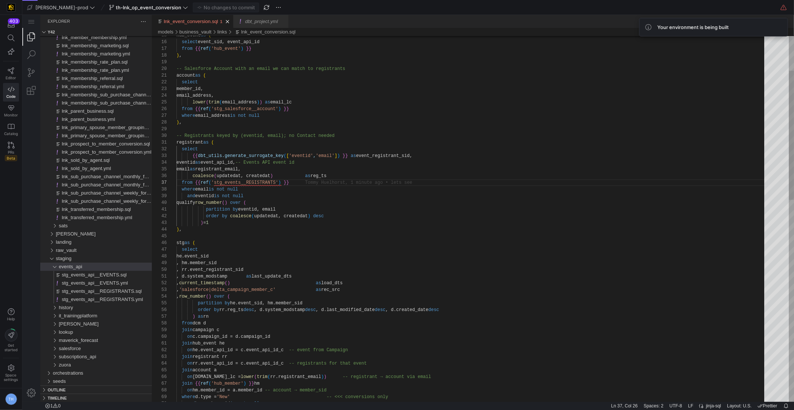
scroll to position [40, 67]
type textarea "registrant as ( select {{ dbt_utils.generate_surrogate_key(['eventid','email'])…"
click at [213, 3] on button "Commit & push (1)" at bounding box center [226, 8] width 66 height 10
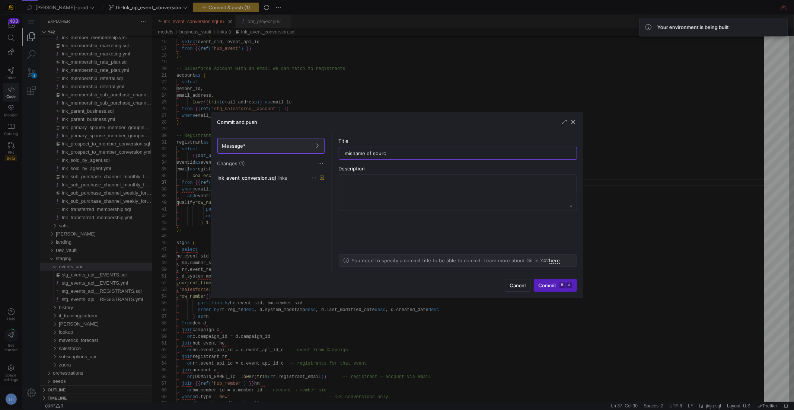
type input "misname of source"
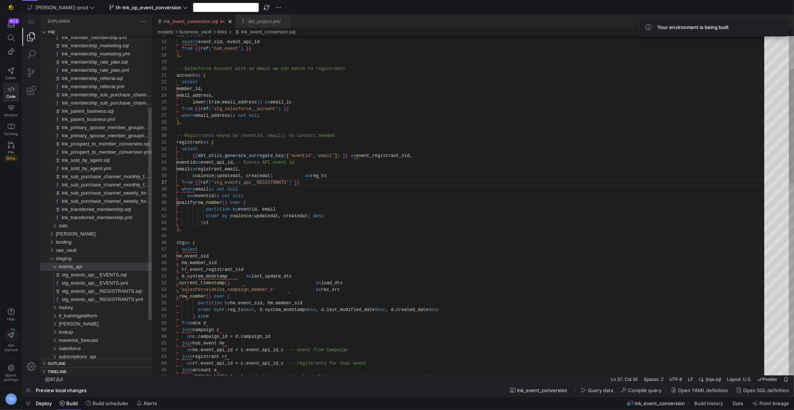
scroll to position [0, 40]
click at [9, 69] on icon at bounding box center [11, 70] width 6 height 7
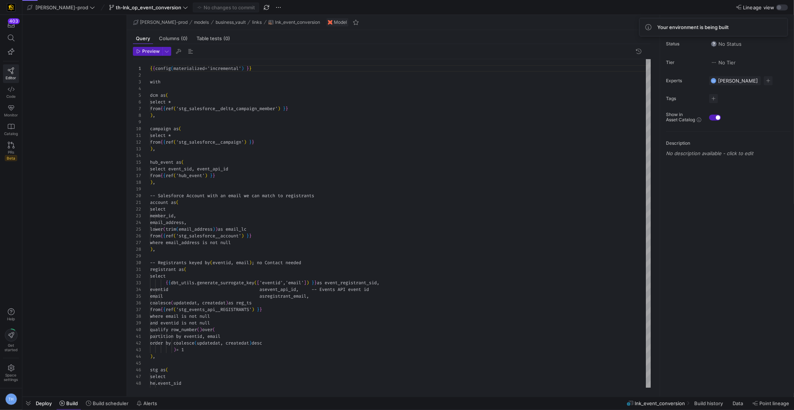
scroll to position [67, 0]
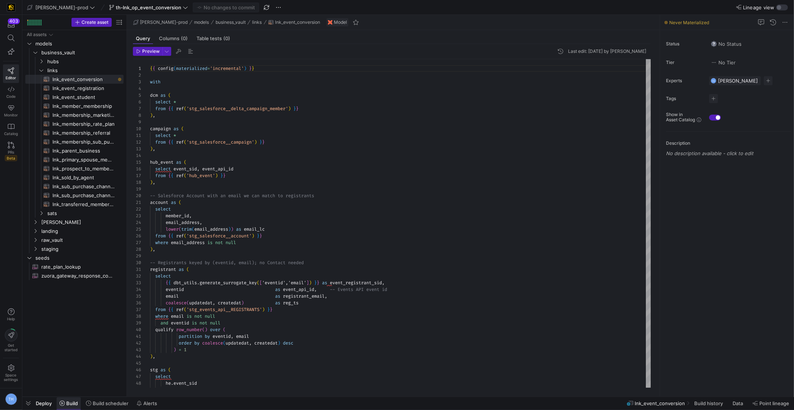
click at [75, 402] on span "Build" at bounding box center [72, 404] width 12 height 6
click at [67, 405] on span "Build" at bounding box center [72, 404] width 12 height 6
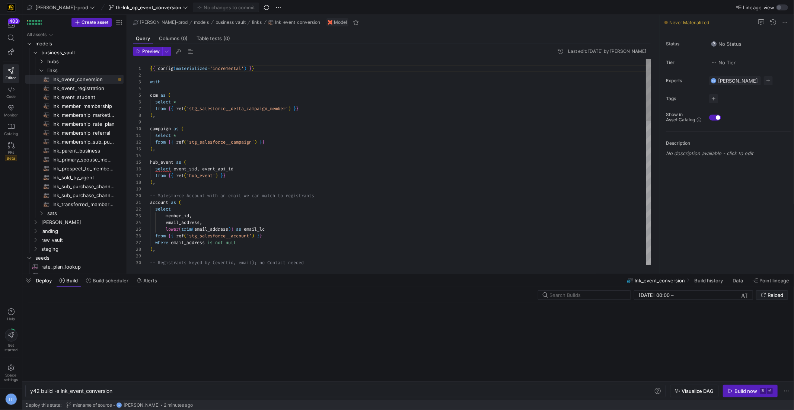
scroll to position [0, 83]
click at [733, 389] on icon "button" at bounding box center [730, 391] width 5 height 5
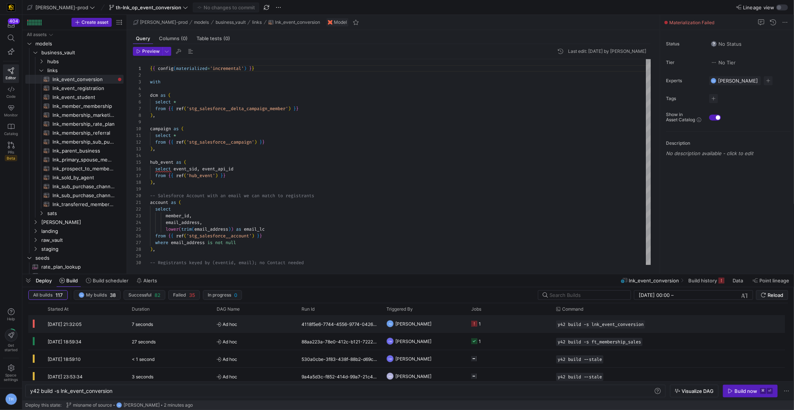
click at [260, 321] on span "Ad hoc" at bounding box center [255, 324] width 76 height 17
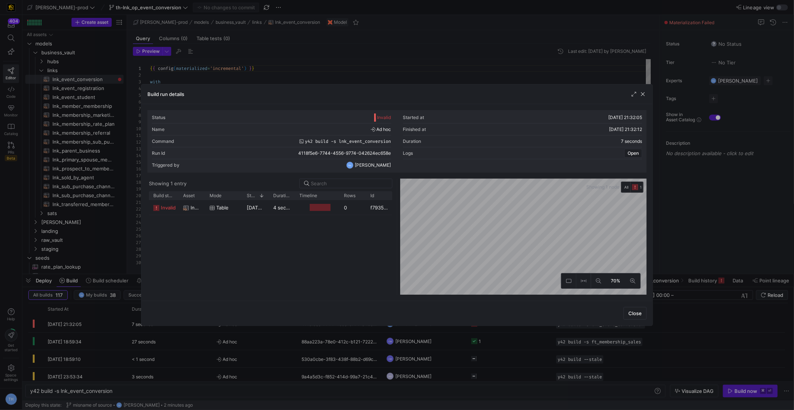
click at [312, 47] on div at bounding box center [397, 205] width 794 height 410
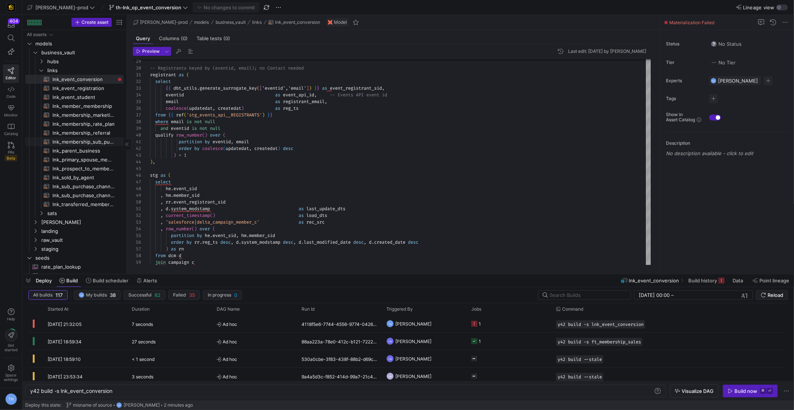
scroll to position [6, 0]
click at [72, 208] on span "sats" at bounding box center [75, 204] width 57 height 9
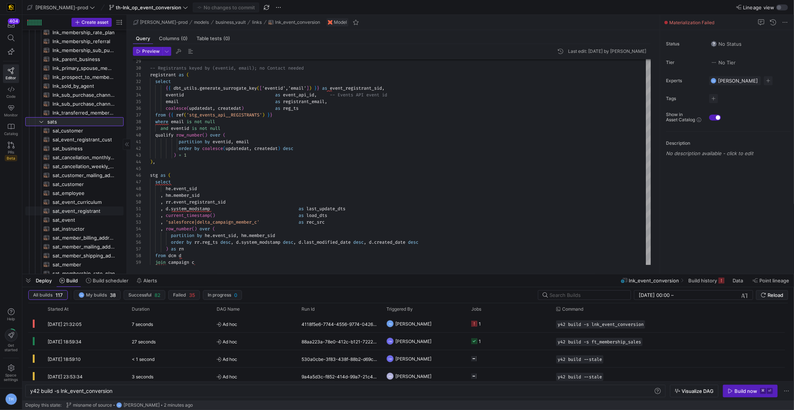
scroll to position [92, 0]
click at [96, 210] on span "sat_event_registrant​​​​​​​​​​" at bounding box center [83, 211] width 63 height 9
type textarea "{{ config( materialized='incremental', incremental_strategy='merge', unique_key…"
type textarea "y42 build -s sat_event_registrant"
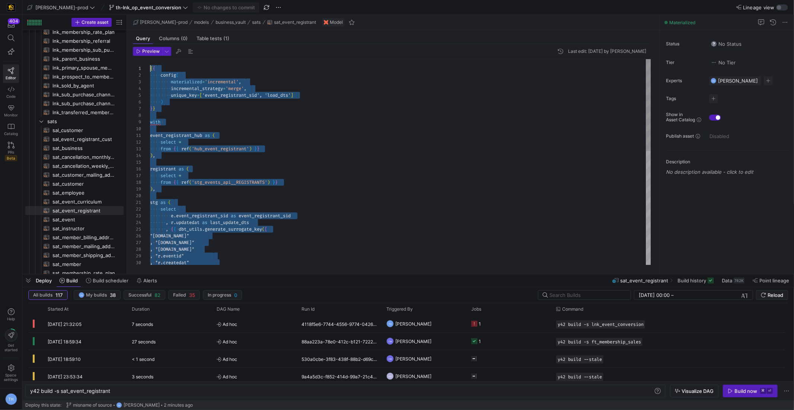
drag, startPoint x: 331, startPoint y: 261, endPoint x: -22, endPoint y: -36, distance: 461.9
click at [291, 197] on div ""r.email" , "r.phone" , "r.id" , "r.eventid" , "r.createdat" registrant as ( se…" at bounding box center [400, 290] width 501 height 462
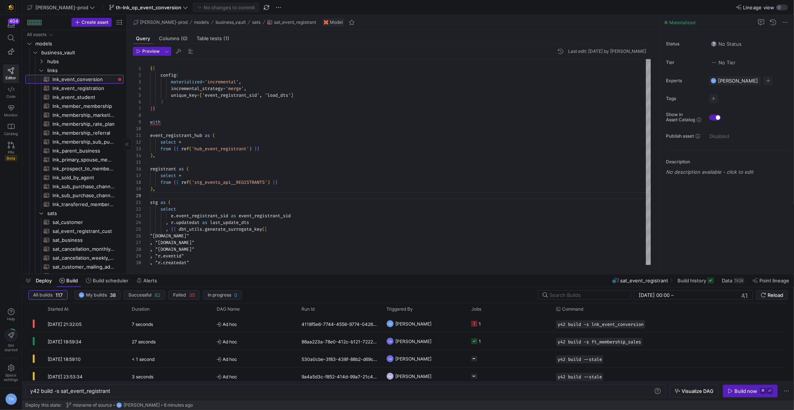
click at [86, 79] on span "lnk_event_conversion​​​​​​​​​​" at bounding box center [83, 79] width 63 height 9
type textarea "{{ config(materialized='incremental') }} with dcm as ( select * from {{ ref('st…"
type textarea "y42 build -s lnk_event_conversion"
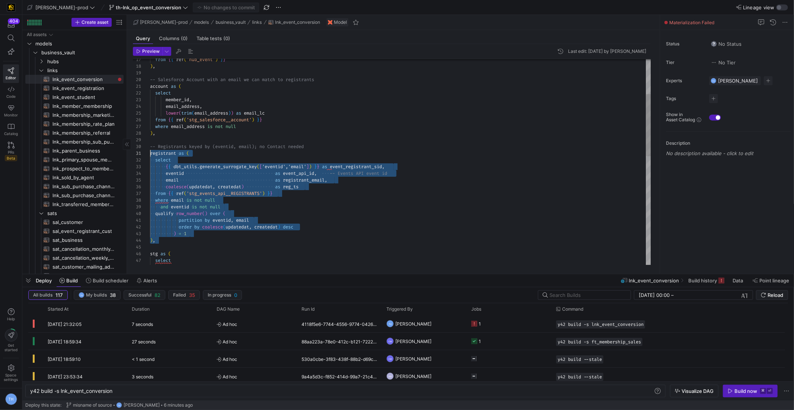
drag, startPoint x: 182, startPoint y: 241, endPoint x: 117, endPoint y: 150, distance: 111.7
click at [117, 150] on as-split "Create asset Drag here to set row groups Drag here to set column labels Group 1…" at bounding box center [408, 144] width 772 height 259
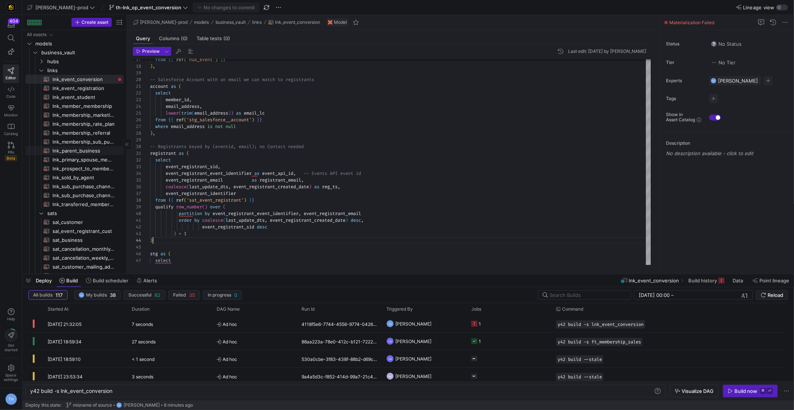
scroll to position [20, 3]
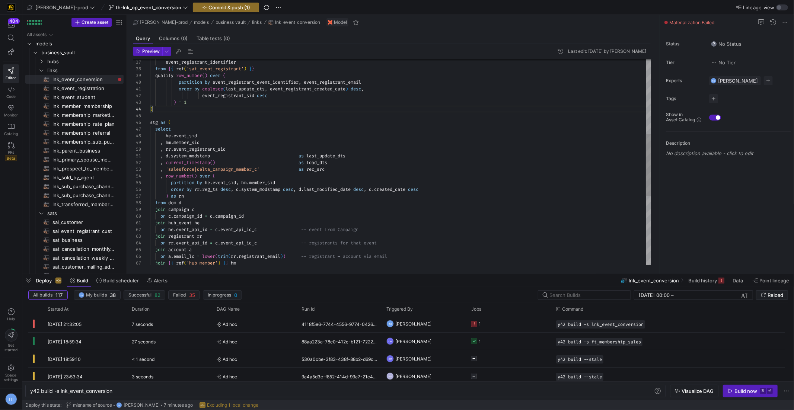
type textarea ", d.system_modstamp as last_update_dts , current_timestamp() as load_dts , 'sal…"
click at [363, 188] on div "from { { ref ( 'sat_event_registrant' ) } } qualify row_number ( ) over ( parti…" at bounding box center [400, 153] width 501 height 683
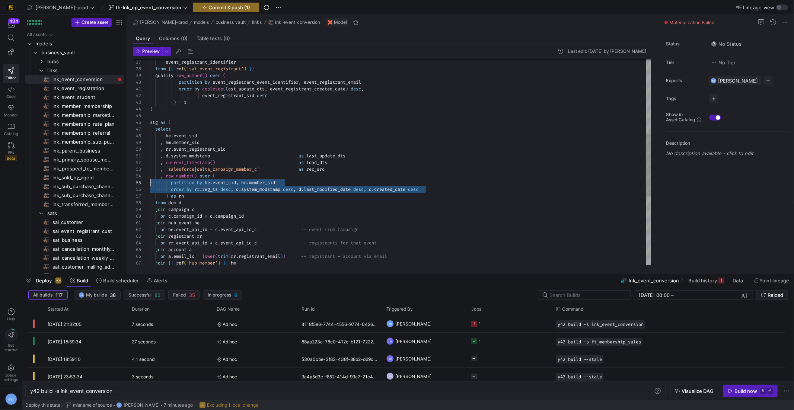
scroll to position [34, 0]
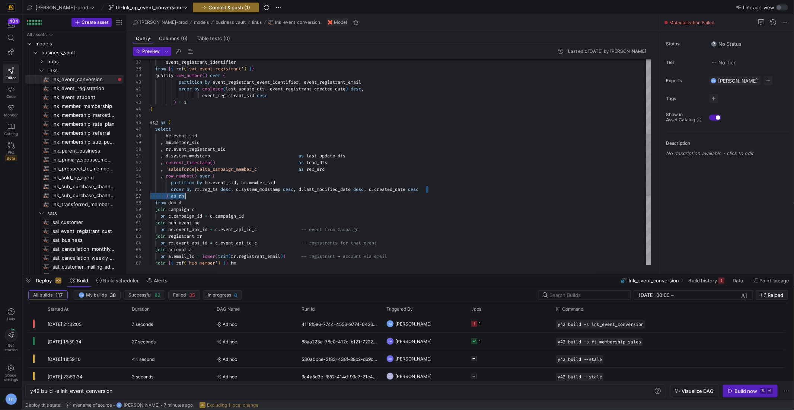
drag, startPoint x: 437, startPoint y: 190, endPoint x: 305, endPoint y: 195, distance: 131.5
click at [305, 195] on div "from { { ref ( 'sat_event_registrant' ) } } qualify row_number ( ) over ( parti…" at bounding box center [400, 153] width 501 height 683
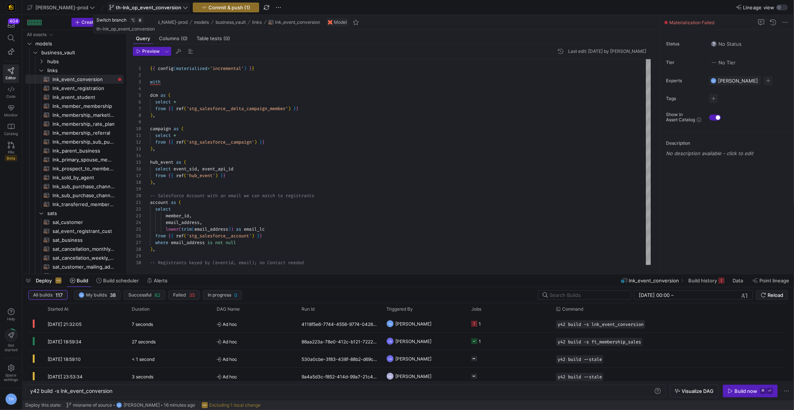
click at [131, 11] on span at bounding box center [149, 7] width 82 height 9
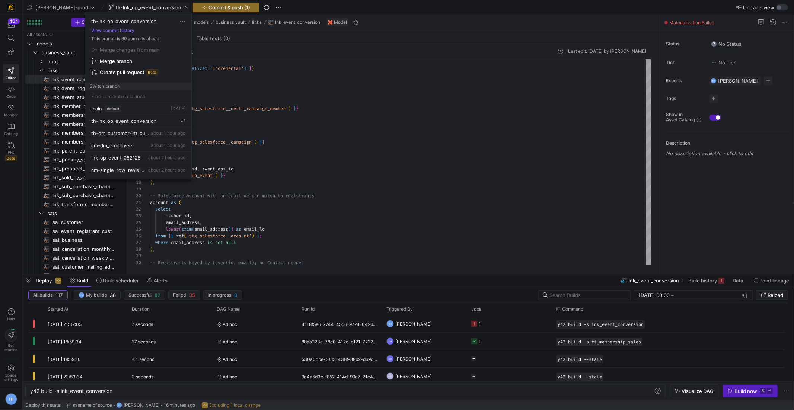
click at [131, 11] on div at bounding box center [397, 205] width 794 height 410
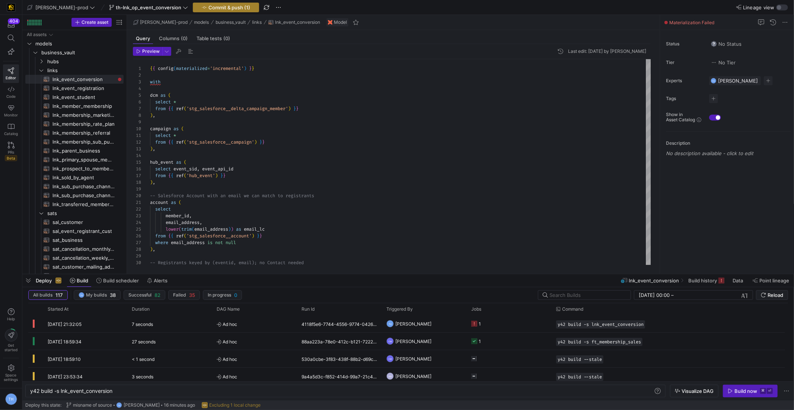
click at [193, 10] on span "button" at bounding box center [226, 7] width 66 height 9
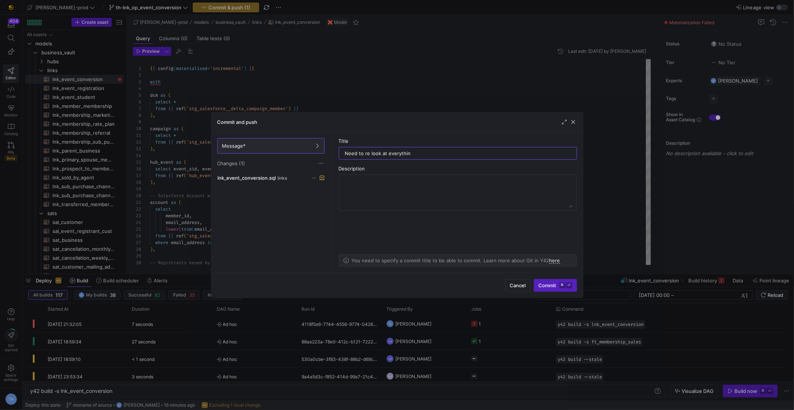
type input "Need to re look at everything"
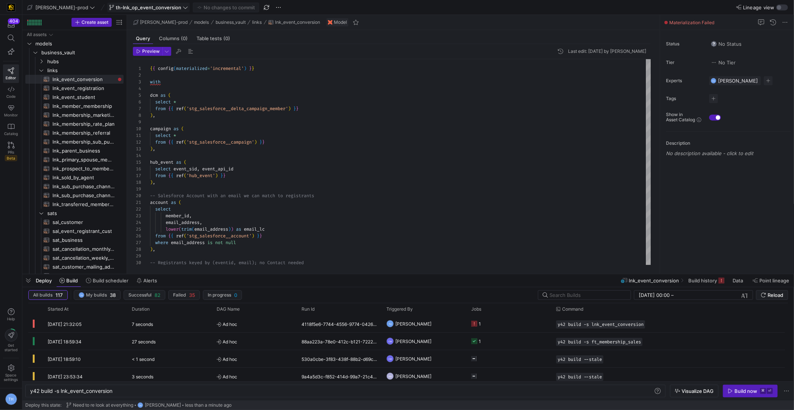
click at [129, 7] on span "th-lnk_op_event_conversion" at bounding box center [149, 7] width 66 height 6
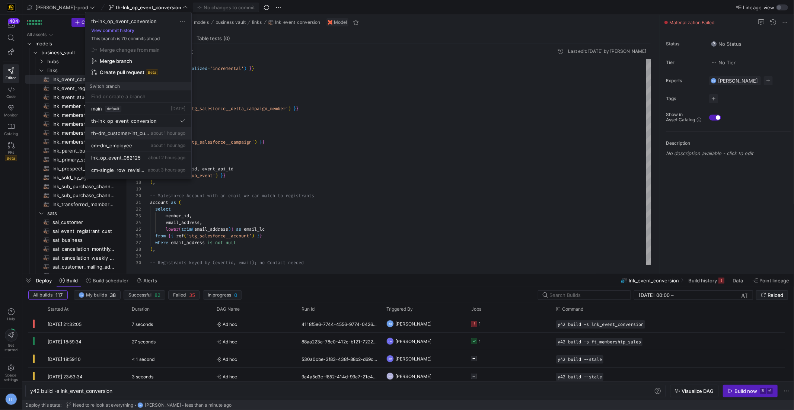
click at [145, 131] on span "th-dm_customer-int_customer" at bounding box center [120, 133] width 58 height 6
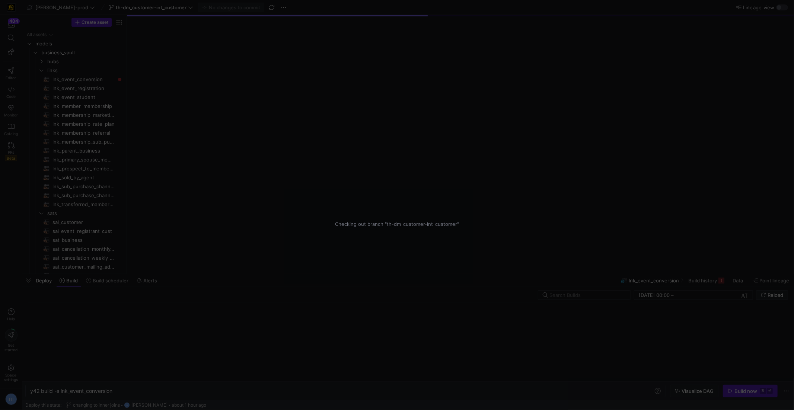
type textarea "y42 build"
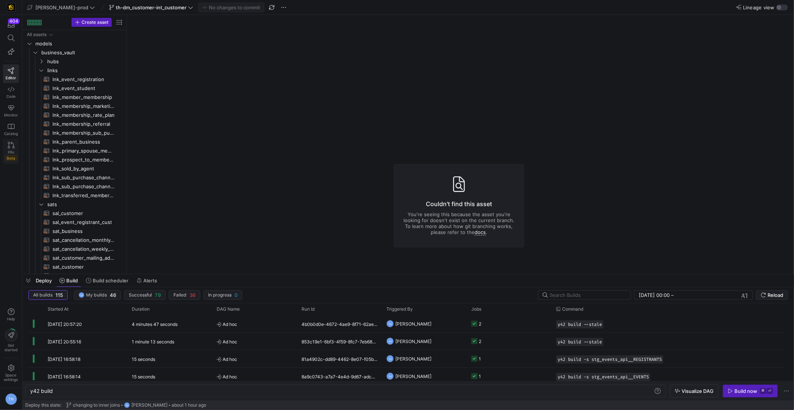
click at [12, 146] on icon at bounding box center [11, 145] width 7 height 7
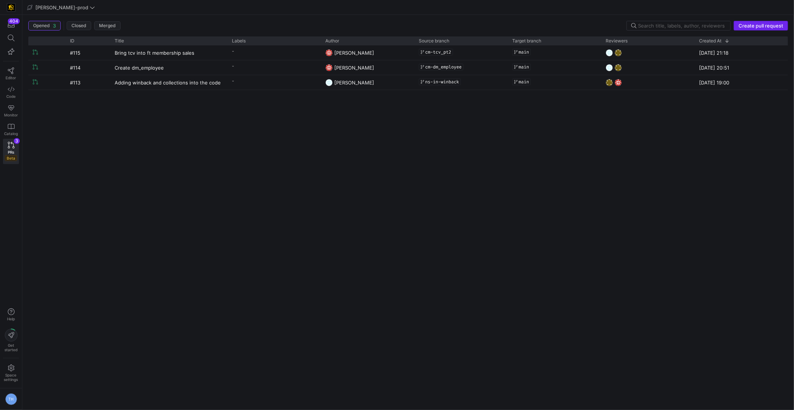
click at [765, 23] on span "Create pull request" at bounding box center [761, 26] width 45 height 6
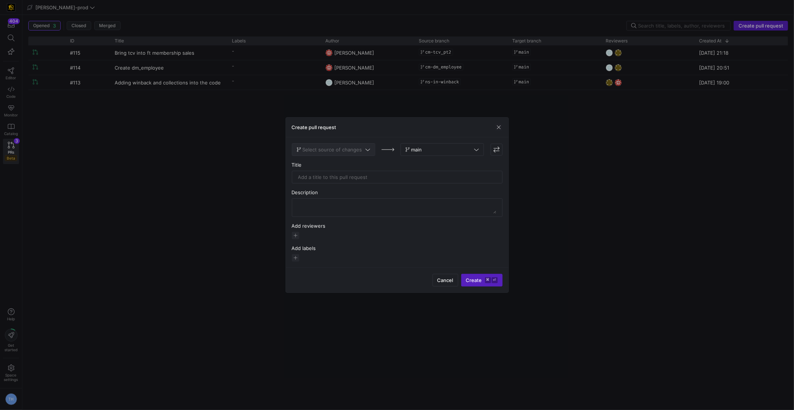
click at [343, 152] on span "Select source of changes" at bounding box center [333, 150] width 60 height 6
click at [343, 241] on span "th-dm_customer-int_customer" at bounding box center [333, 244] width 70 height 6
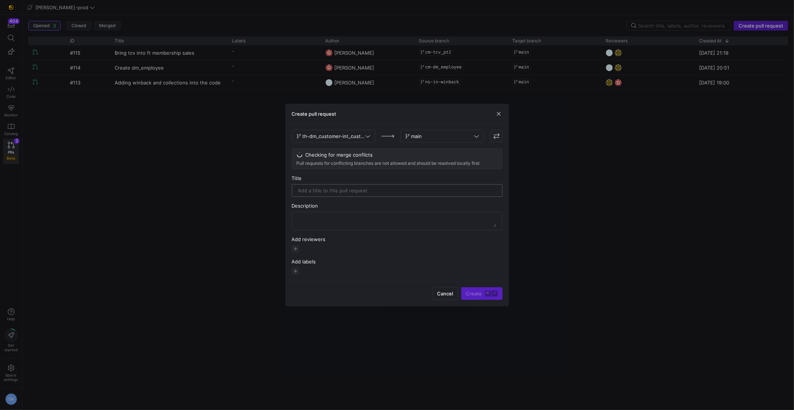
click at [372, 191] on input "text" at bounding box center [397, 191] width 198 height 6
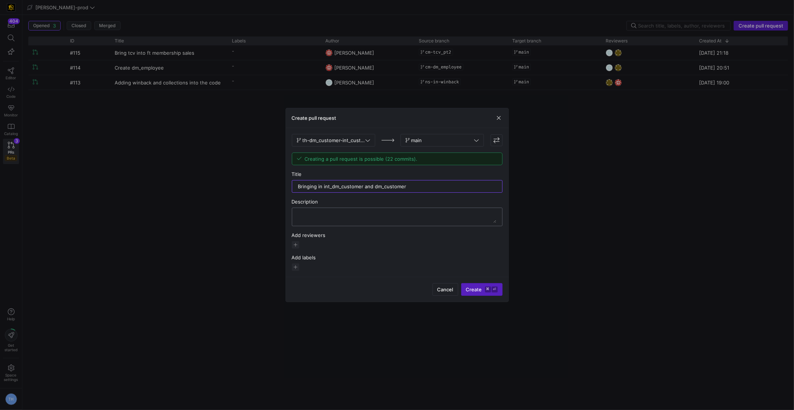
type input "Bringing in int_dm_customer and dm_customer"
click at [320, 218] on textarea at bounding box center [397, 217] width 198 height 12
type textarea "Needed to create an int table for dm_customer that combines all of the sats and…"
click at [297, 245] on span "button" at bounding box center [295, 244] width 7 height 7
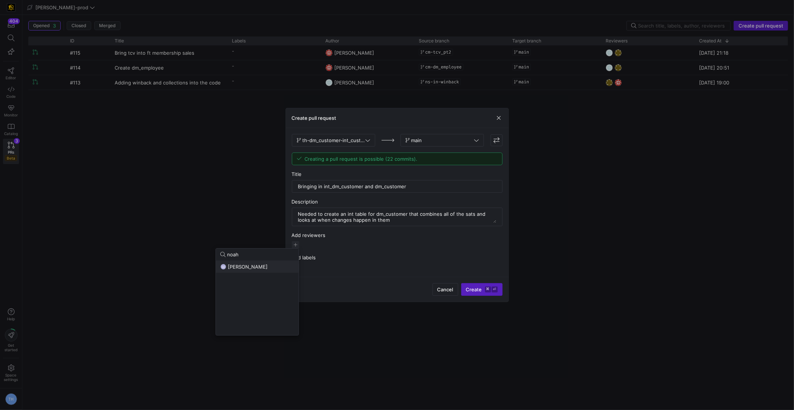
type input "noah"
click at [276, 264] on div "NS Noah Streveler" at bounding box center [257, 267] width 74 height 6
click at [340, 242] on div at bounding box center [397, 205] width 794 height 410
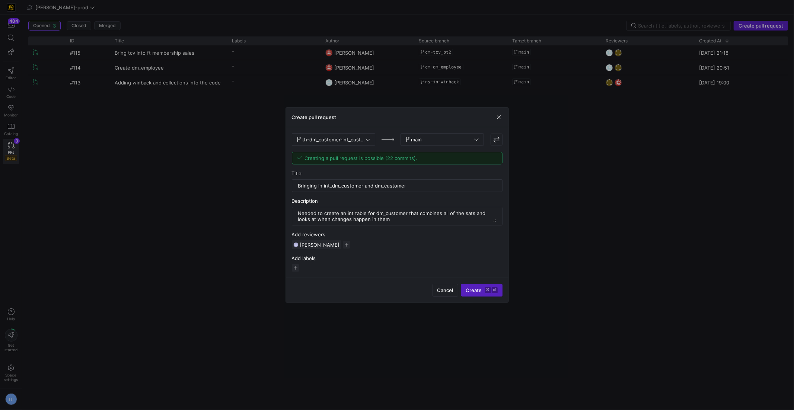
click at [344, 241] on div "NS Noah Streveler" at bounding box center [397, 245] width 211 height 9
click at [343, 243] on span "button" at bounding box center [346, 244] width 7 height 7
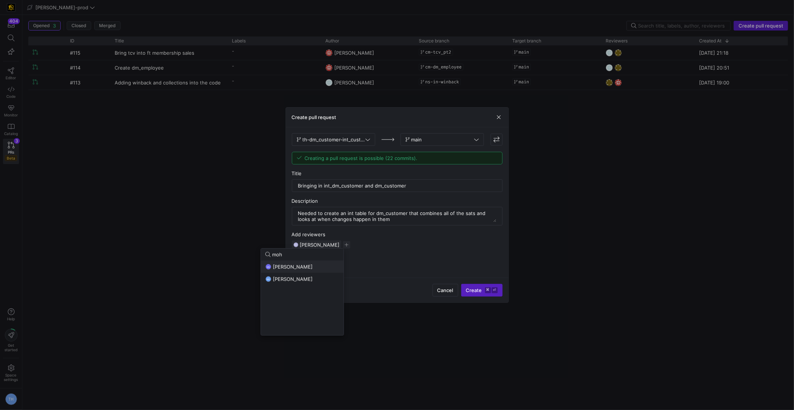
type input "moh"
click at [313, 264] on span "[PERSON_NAME]" at bounding box center [293, 267] width 40 height 6
click at [379, 287] on div at bounding box center [397, 205] width 794 height 410
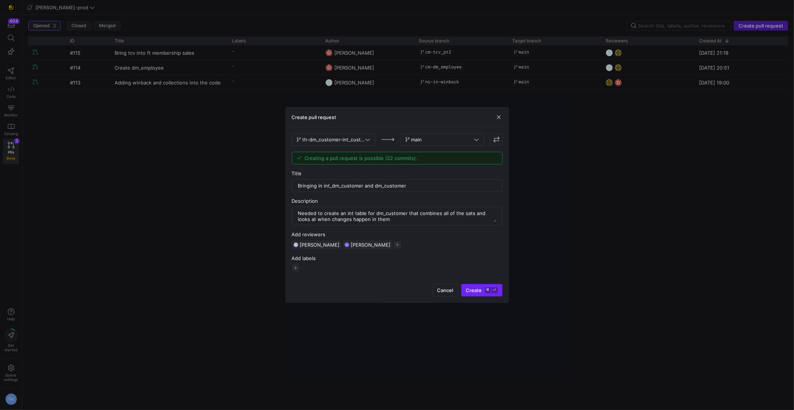
click at [479, 287] on span "Create ⌘ ⏎" at bounding box center [482, 290] width 32 height 6
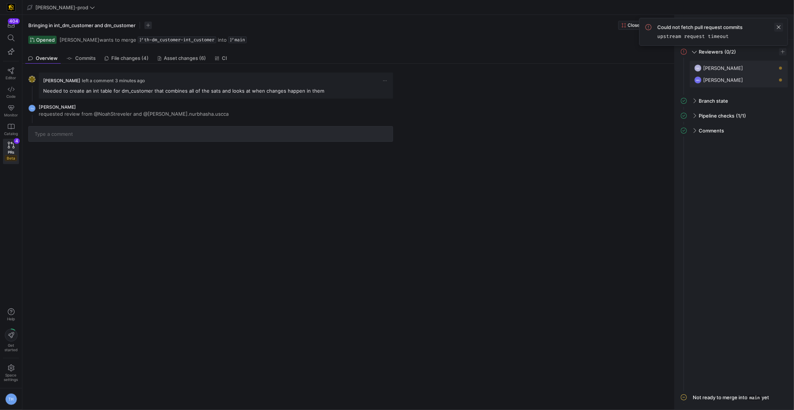
click at [780, 24] on span at bounding box center [778, 27] width 9 height 9
